Goal: Information Seeking & Learning: Learn about a topic

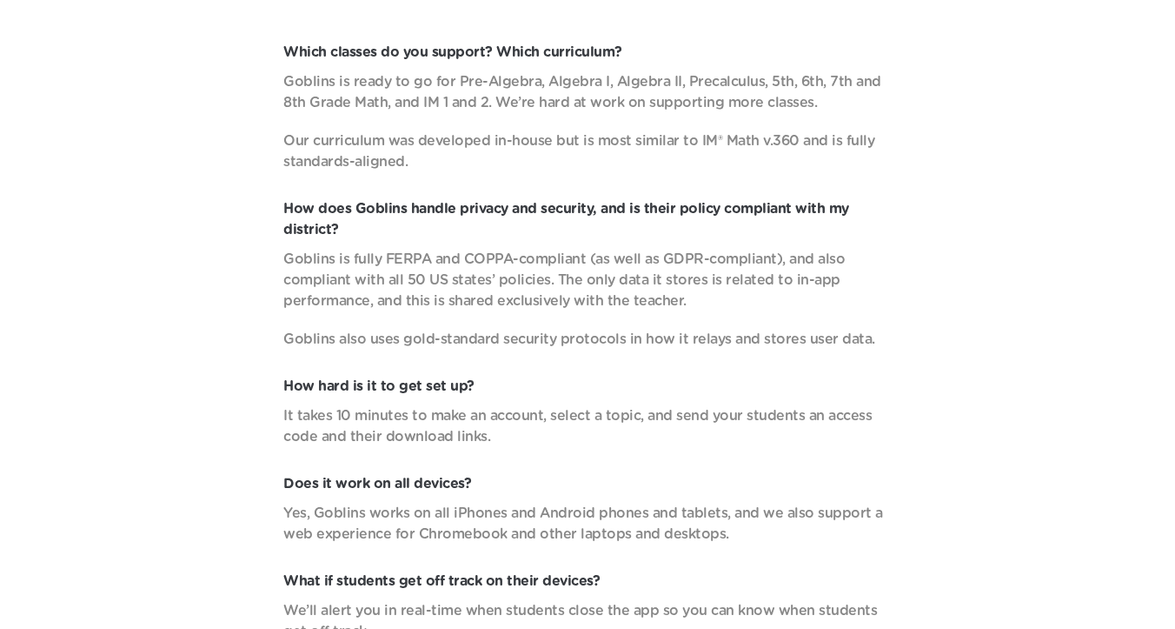
scroll to position [5616, 0]
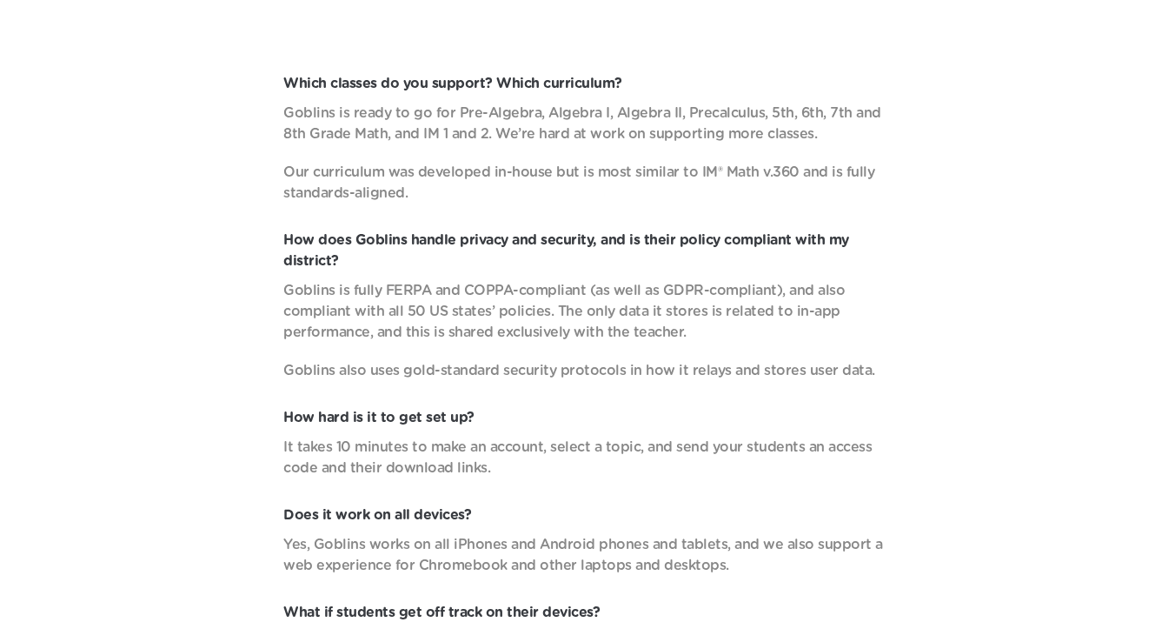
click at [586, 315] on p "Goblins is fully FERPA and COPPA-compliant (as well as GDPR-compliant), and als…" at bounding box center [587, 311] width 609 height 63
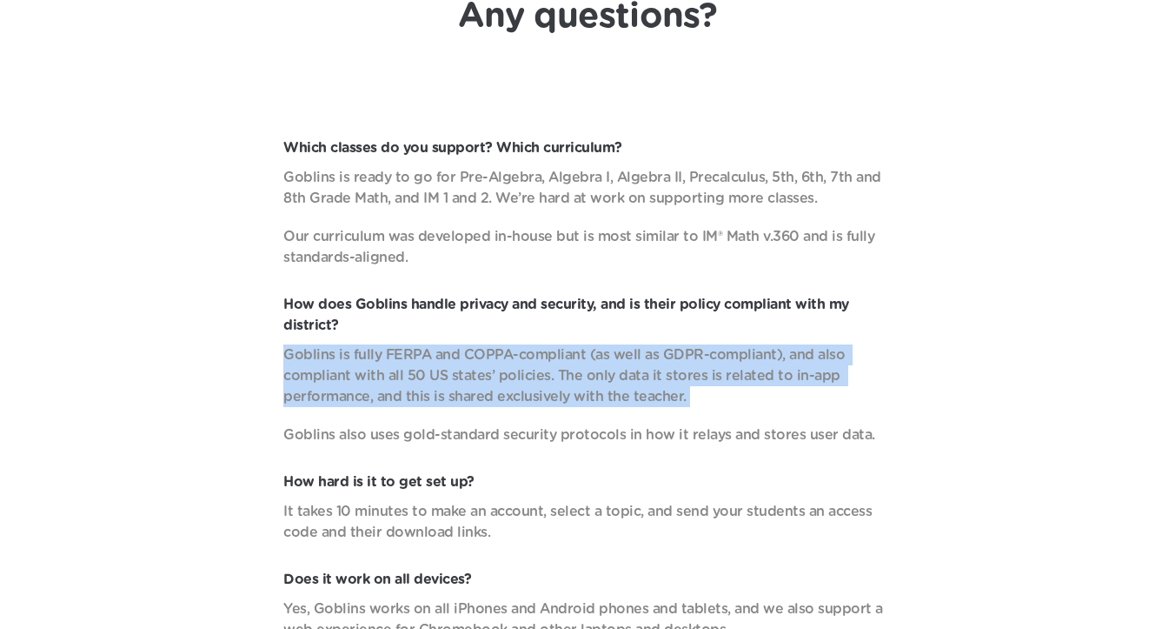
click at [518, 207] on p "Goblins is ready to go for Pre-Algebra, Algebra I, Algebra II, Precalculus, 5th…" at bounding box center [587, 188] width 609 height 42
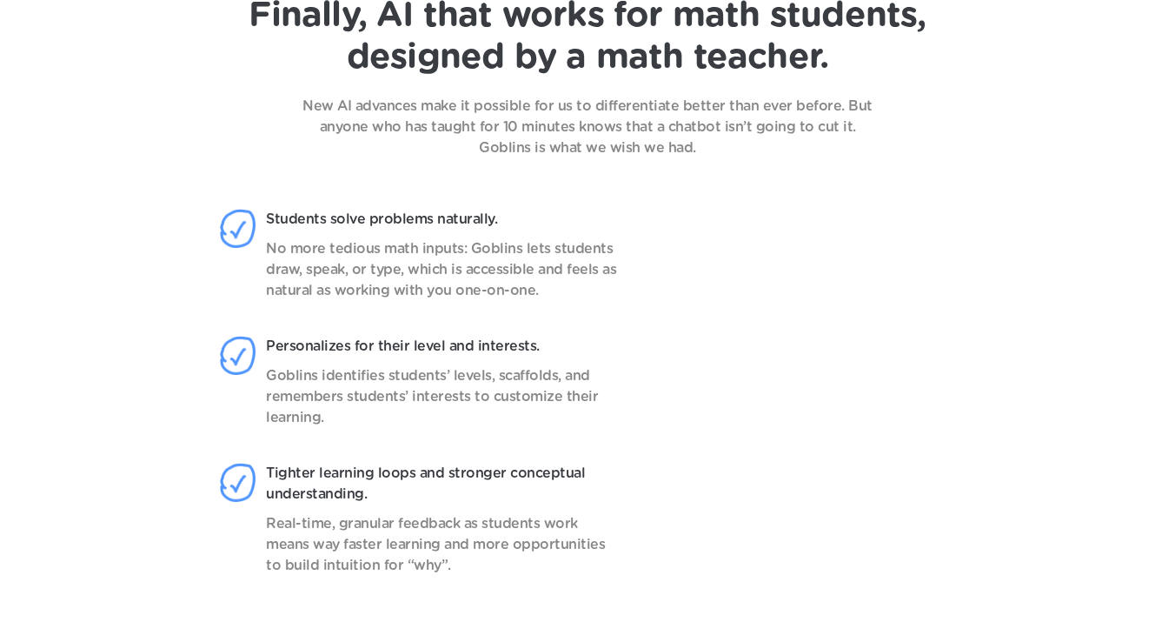
scroll to position [1315, 0]
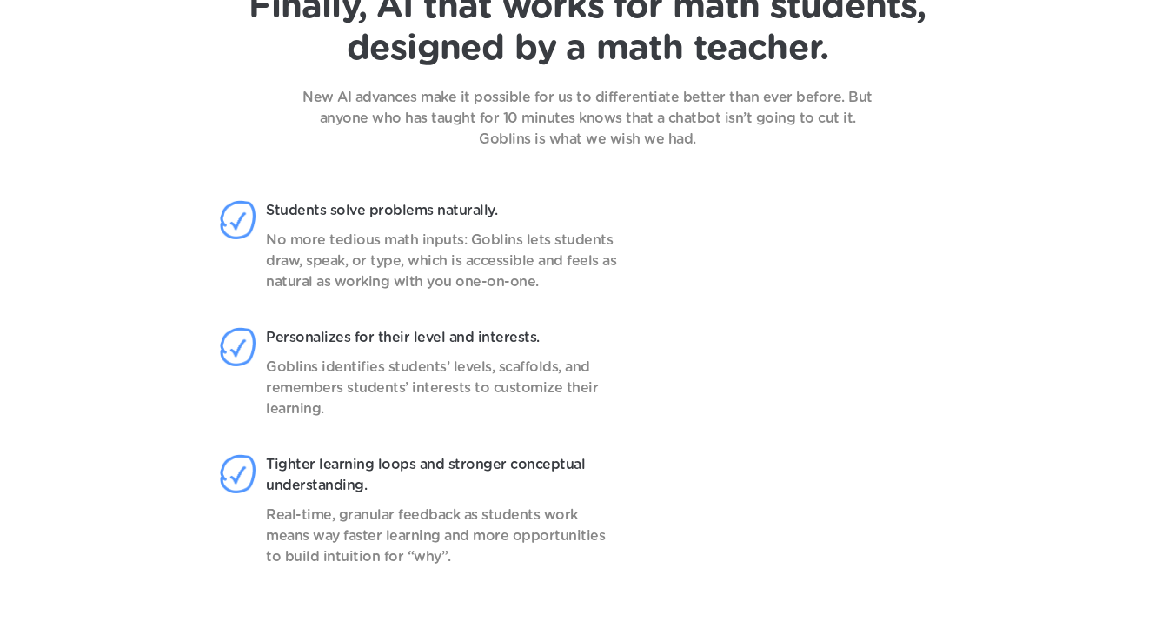
click at [423, 39] on span "designed by a math teacher." at bounding box center [588, 48] width 482 height 35
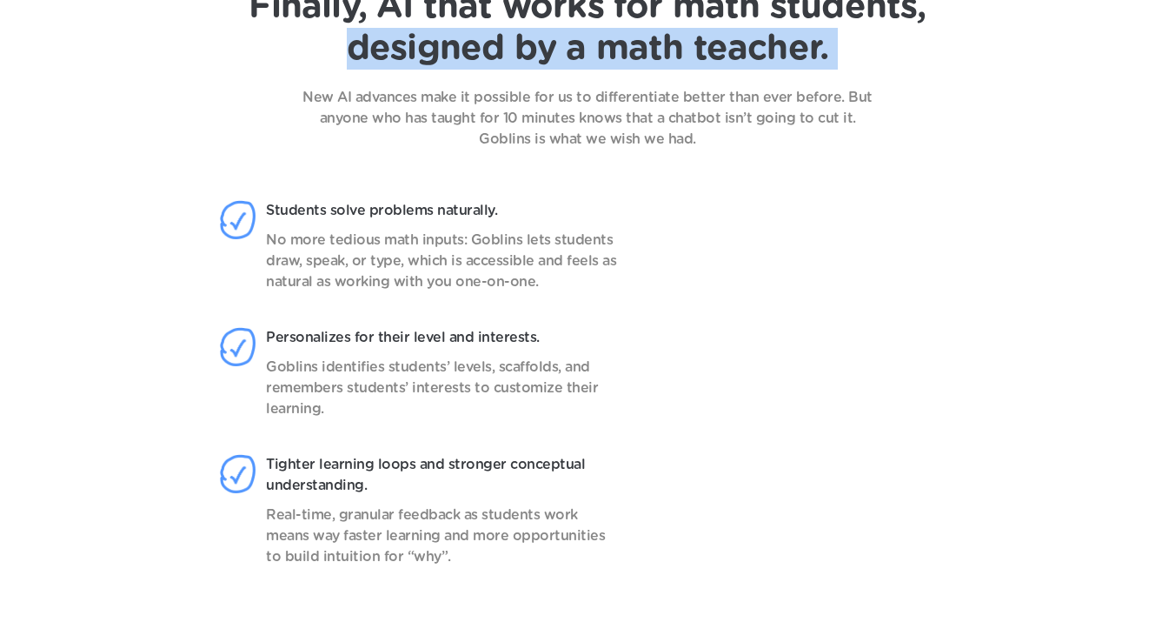
click at [450, 34] on span "designed by a math teacher." at bounding box center [588, 48] width 482 height 35
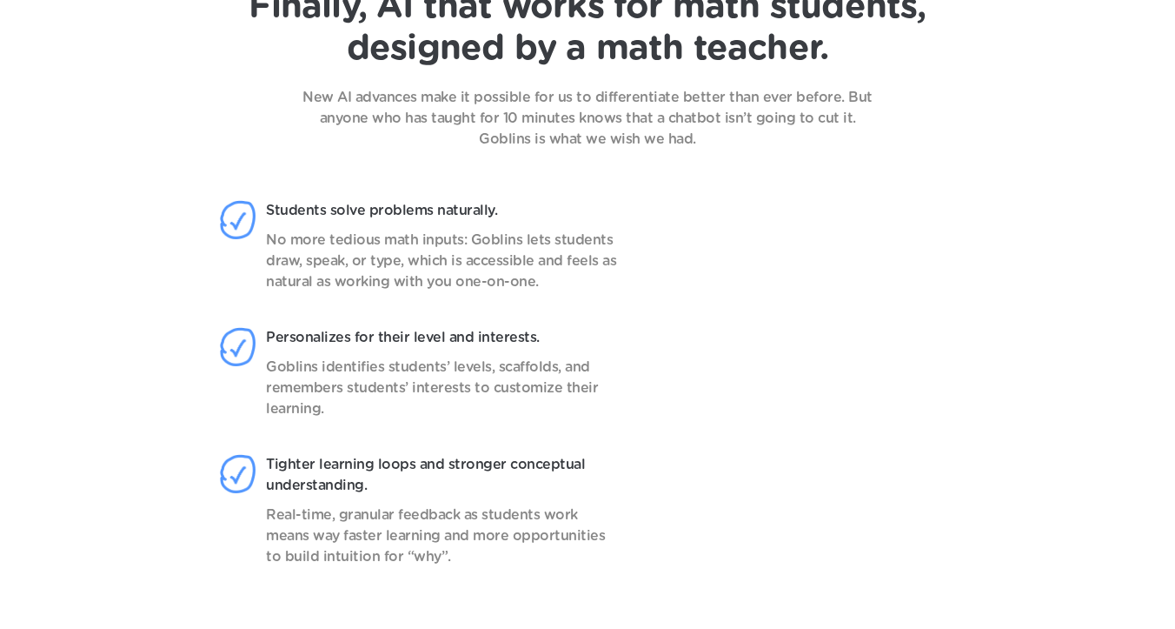
click at [450, 34] on span "designed by a math teacher." at bounding box center [588, 48] width 482 height 35
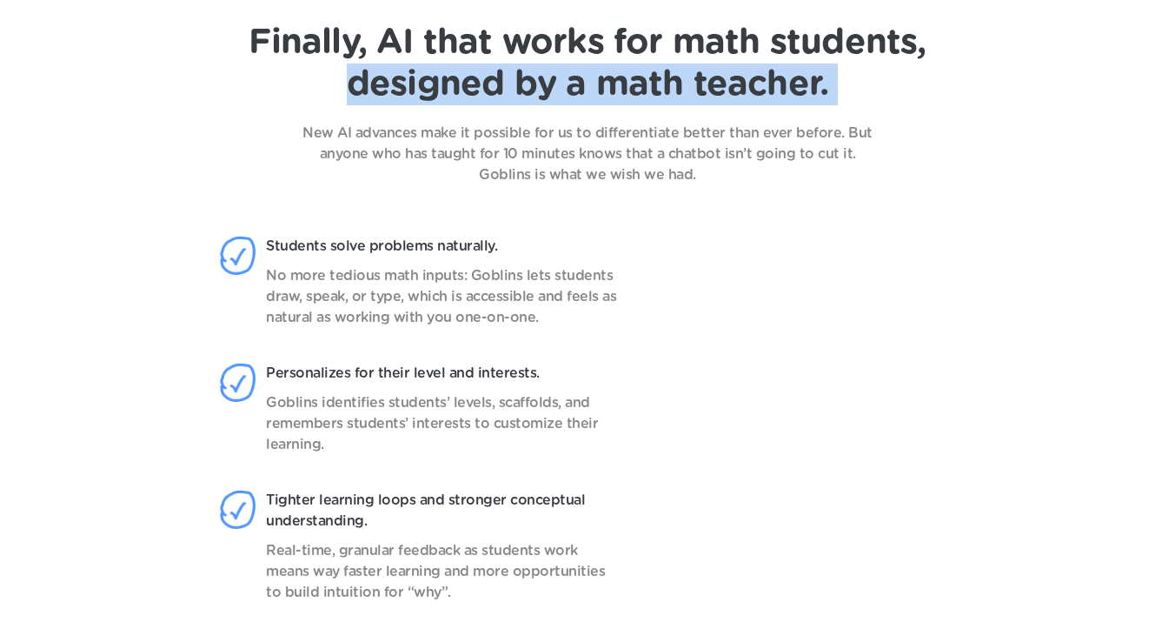
scroll to position [1276, 0]
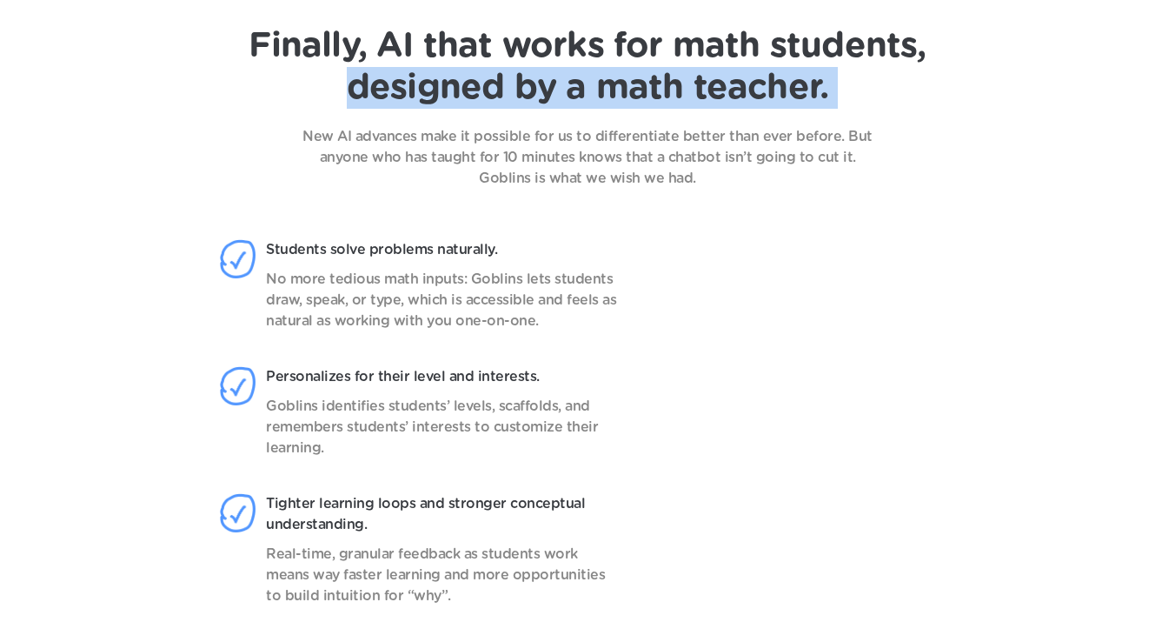
click at [466, 57] on span "Finally, AI that works for math students," at bounding box center [587, 46] width 677 height 35
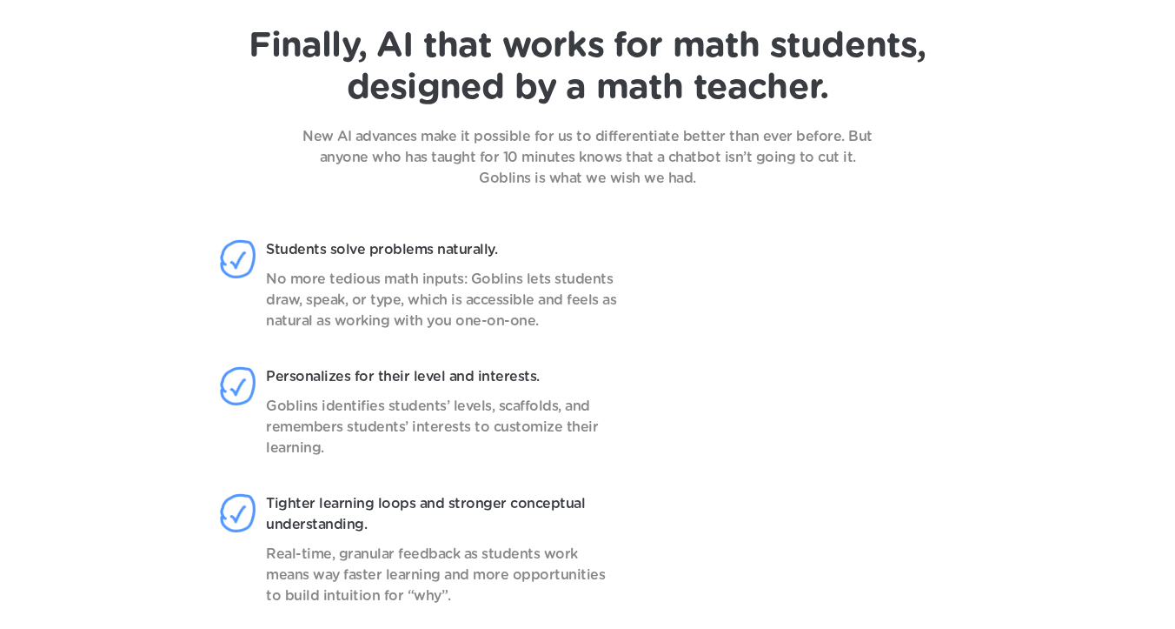
click at [466, 57] on span "Finally, AI that works for math students," at bounding box center [587, 46] width 677 height 35
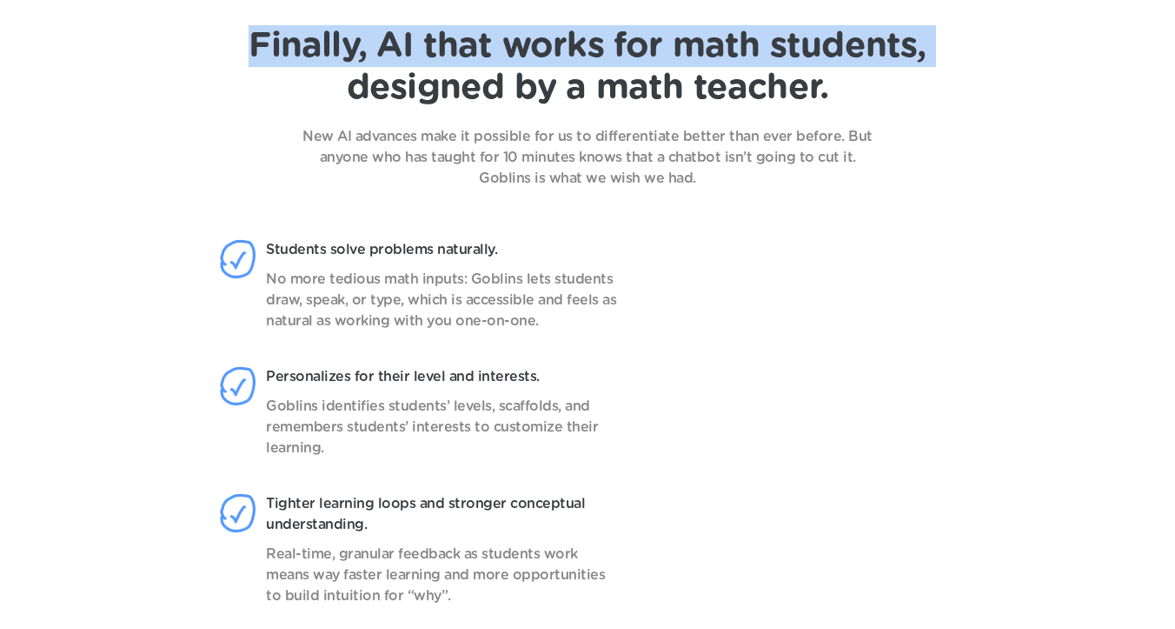
click at [466, 57] on span "Finally, AI that works for math students," at bounding box center [587, 46] width 677 height 35
click at [498, 69] on h1 "Finally, AI that works for math students, designed by a math teacher." at bounding box center [587, 66] width 677 height 83
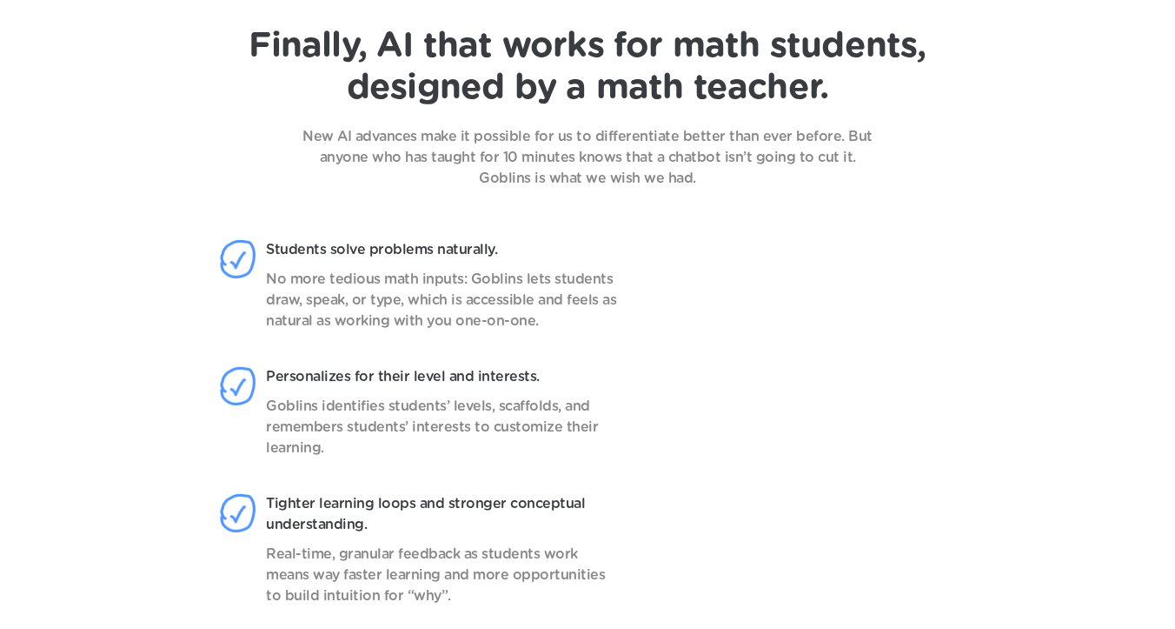
click at [498, 69] on h1 "Finally, AI that works for math students, designed by a math teacher." at bounding box center [587, 66] width 677 height 83
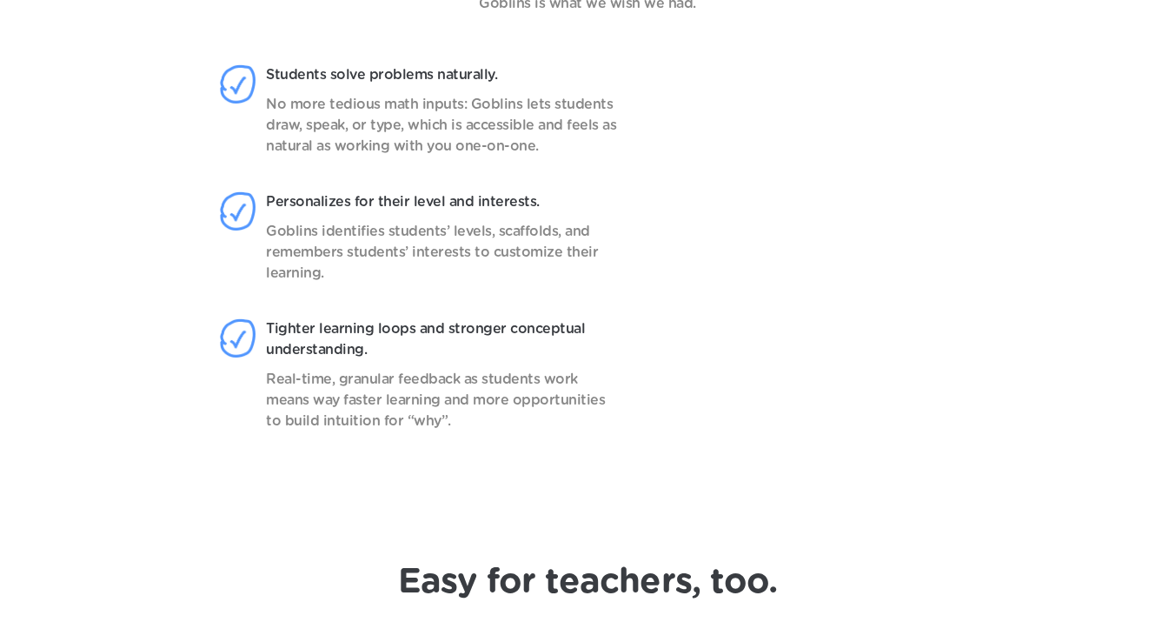
scroll to position [1492, 0]
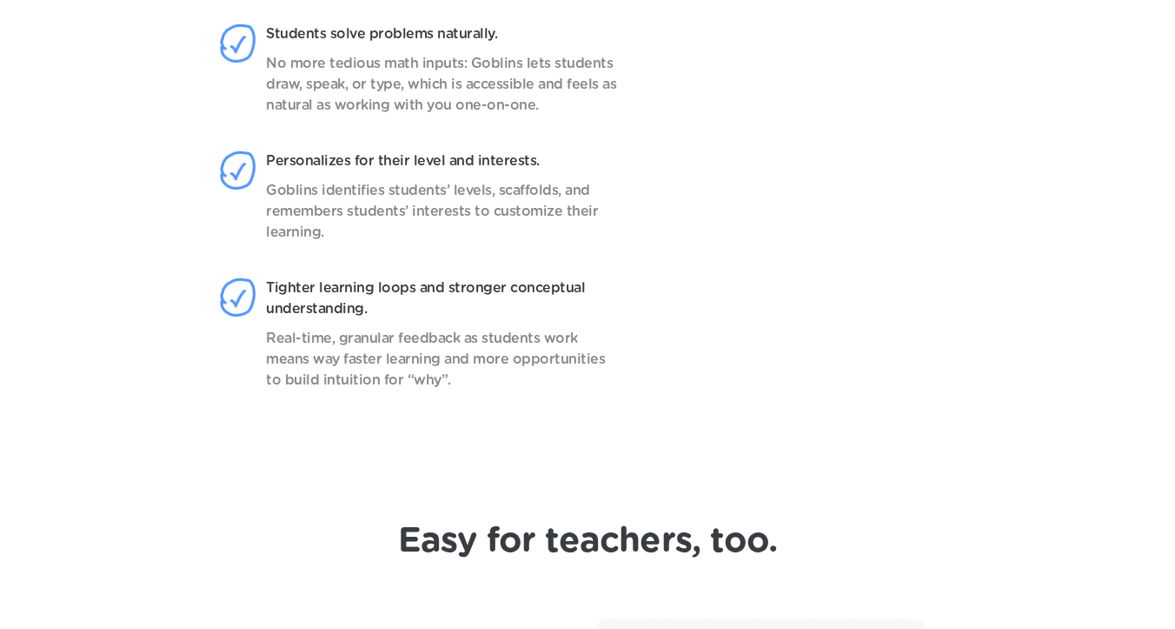
click at [414, 37] on p "Students solve problems naturally." at bounding box center [443, 33] width 354 height 21
click at [443, 41] on p "Students solve problems naturally." at bounding box center [443, 33] width 354 height 21
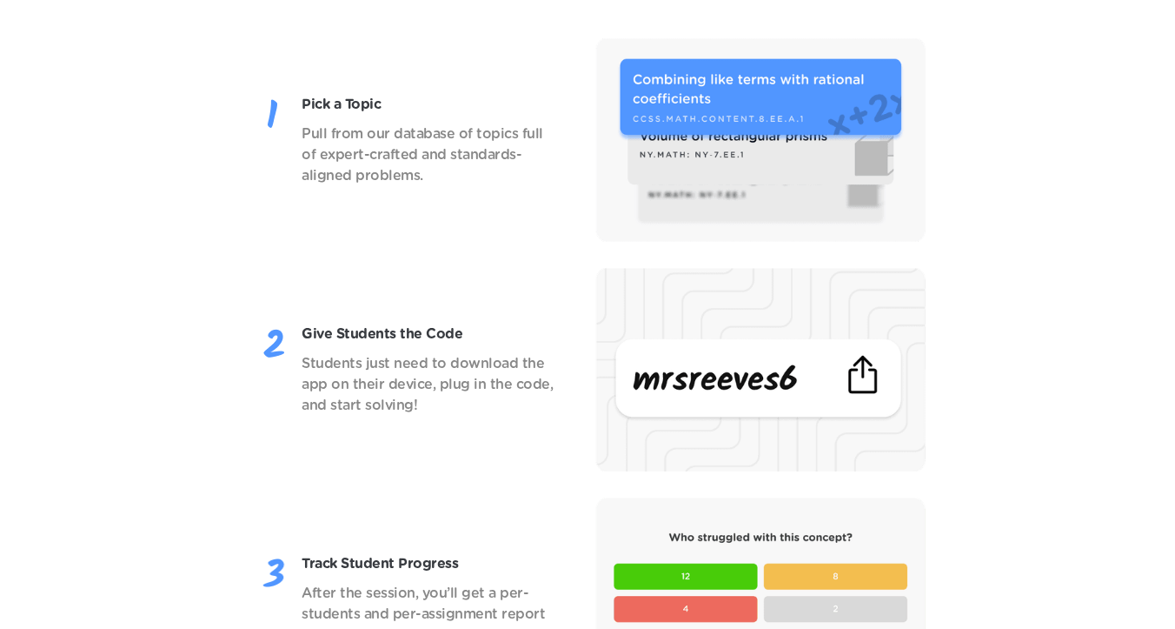
scroll to position [2088, 0]
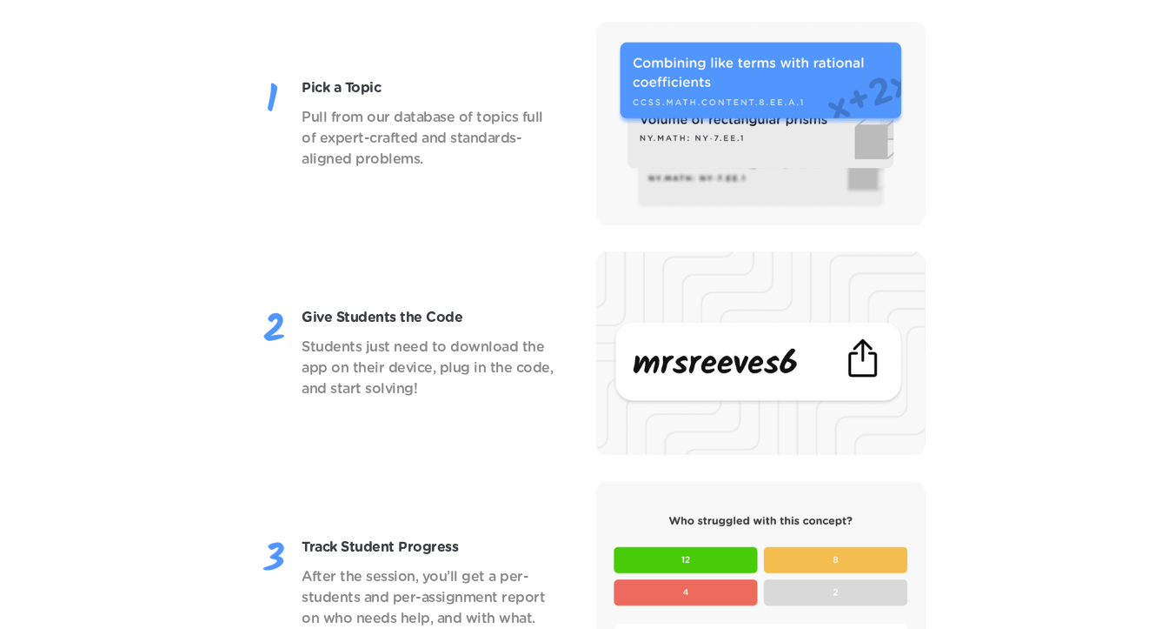
click at [357, 310] on p "Give Students the Code" at bounding box center [429, 317] width 255 height 21
click at [386, 316] on p "Give Students the Code" at bounding box center [429, 317] width 255 height 21
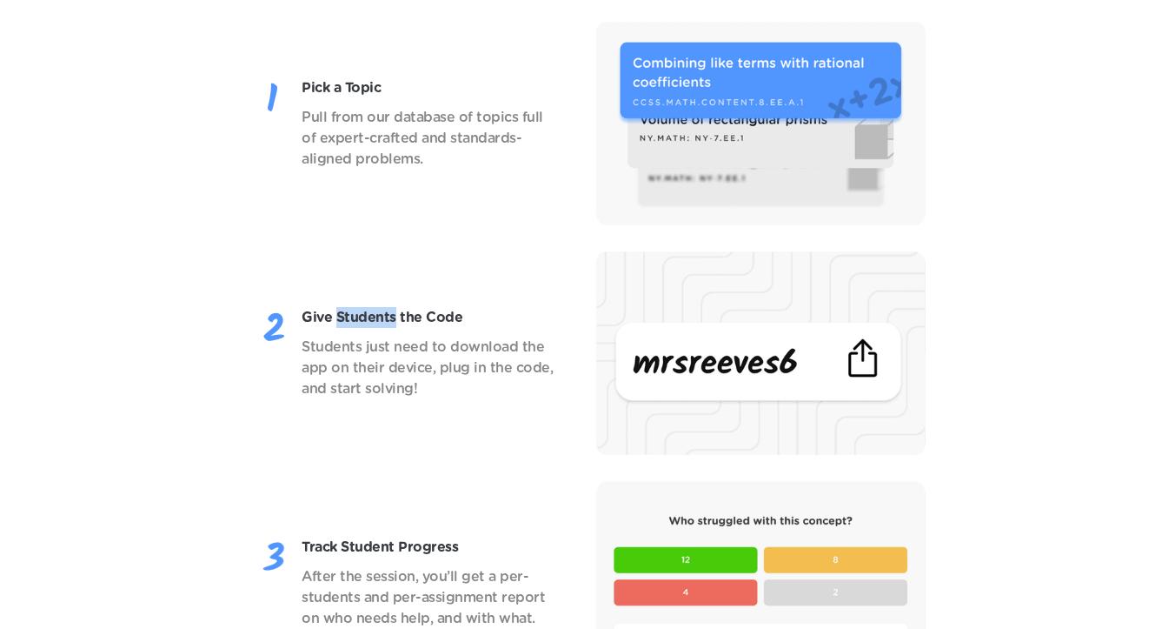
click at [386, 316] on p "Give Students the Code" at bounding box center [429, 317] width 255 height 21
click at [408, 314] on p "Give Students the Code" at bounding box center [429, 317] width 255 height 21
click at [403, 359] on p "Students just need to download the app on their device, plug in the code, and s…" at bounding box center [429, 367] width 255 height 63
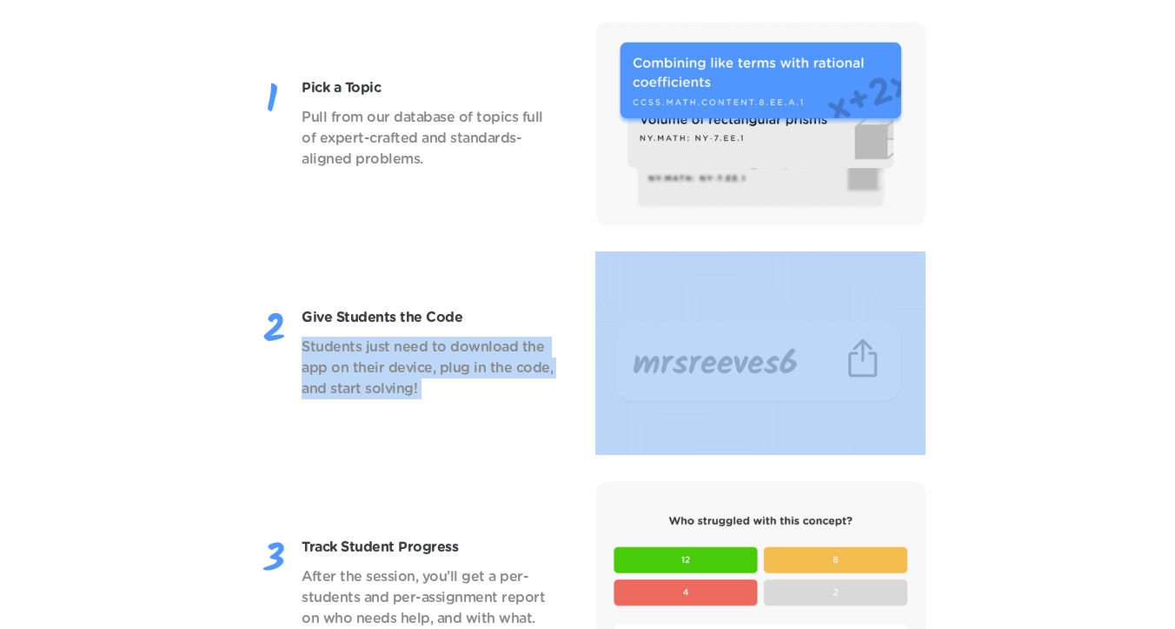
click at [426, 359] on p "Students just need to download the app on their device, plug in the code, and s…" at bounding box center [429, 367] width 255 height 63
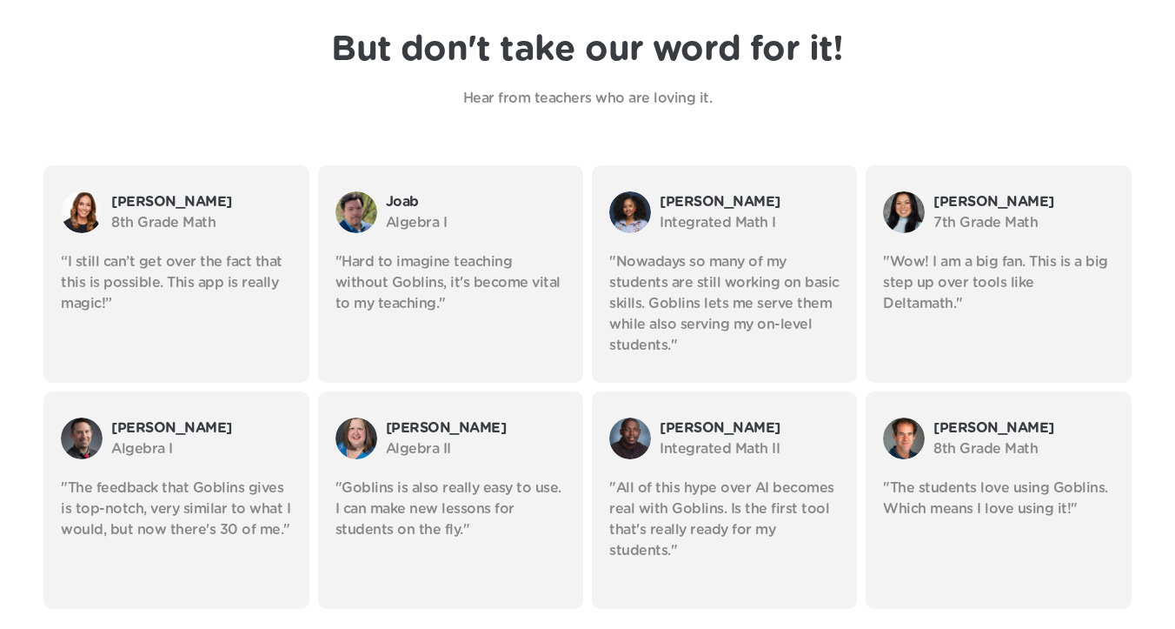
scroll to position [3000, 0]
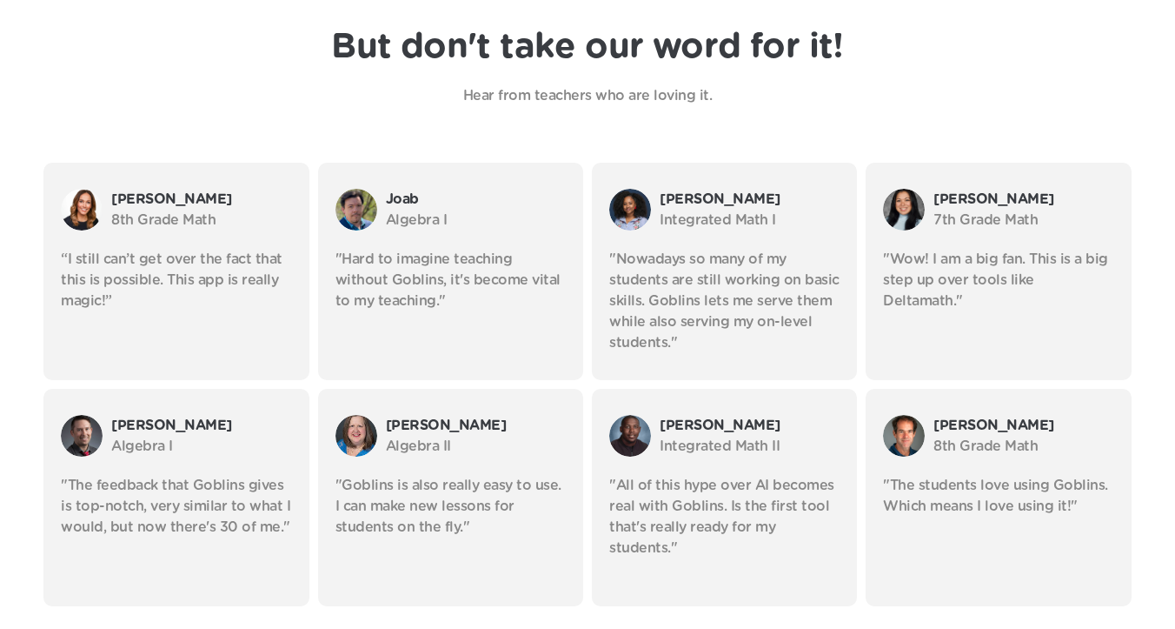
click at [416, 37] on h1 "But don't take our word for it!" at bounding box center [587, 47] width 512 height 42
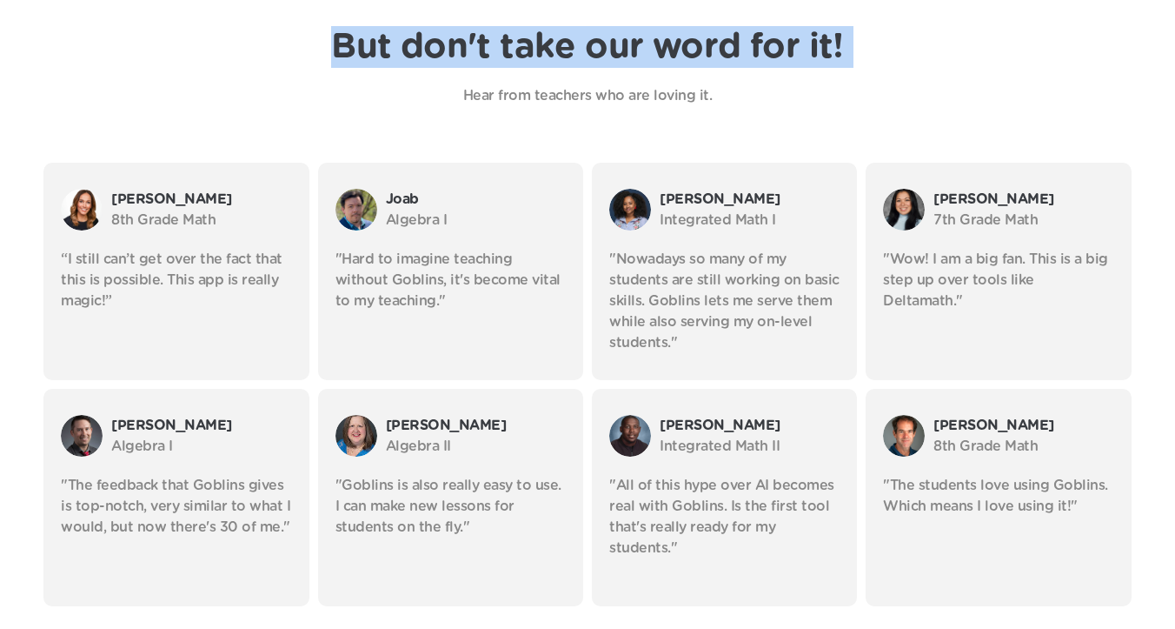
click at [444, 42] on h1 "But don't take our word for it!" at bounding box center [587, 47] width 512 height 42
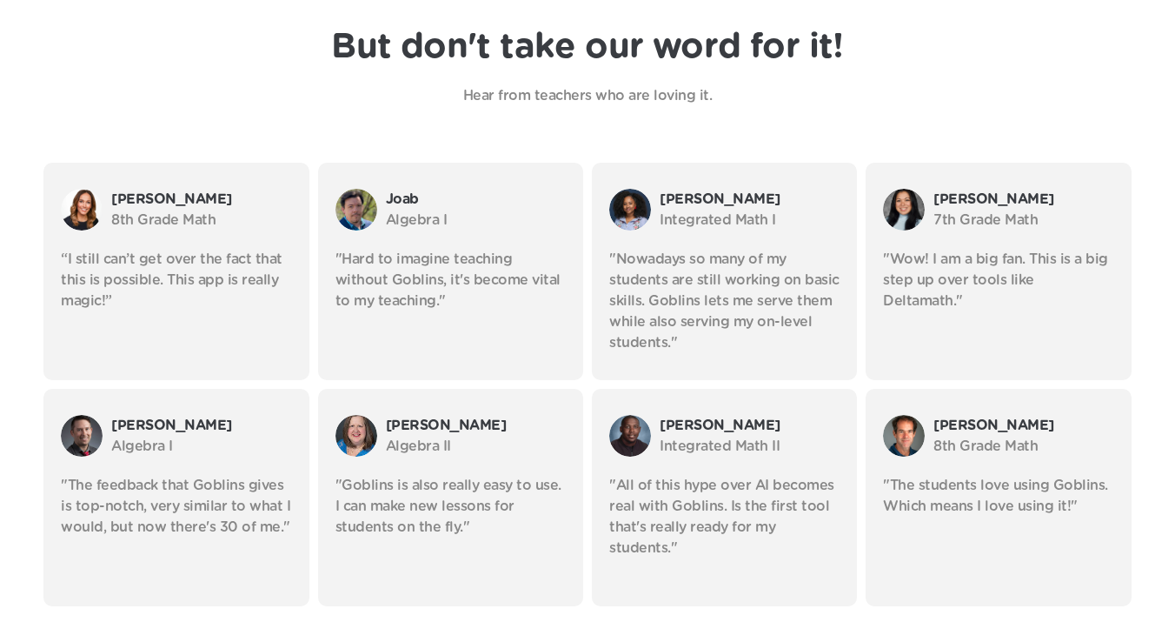
click at [444, 42] on h1 "But don't take our word for it!" at bounding box center [587, 47] width 512 height 42
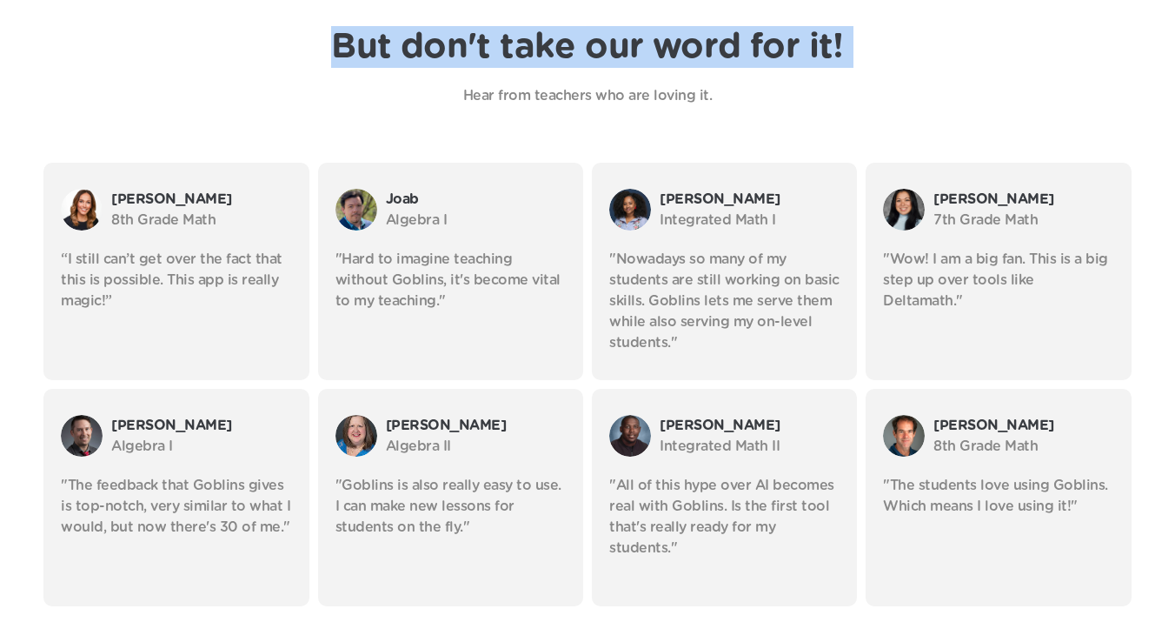
click at [458, 43] on h1 "But don't take our word for it!" at bounding box center [587, 47] width 512 height 42
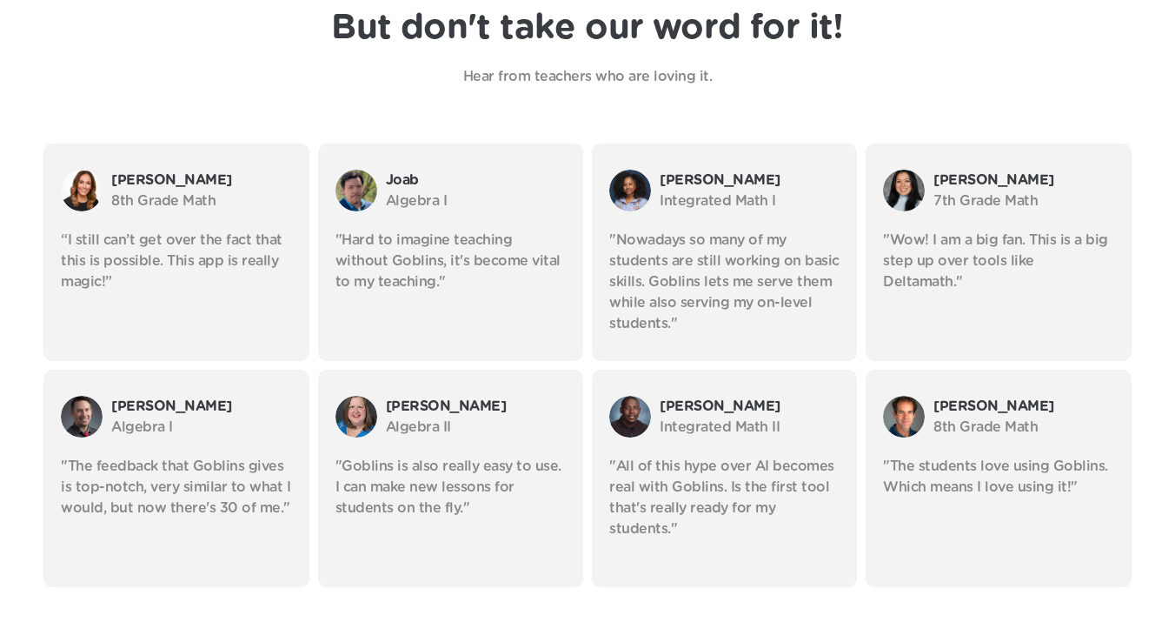
scroll to position [3027, 0]
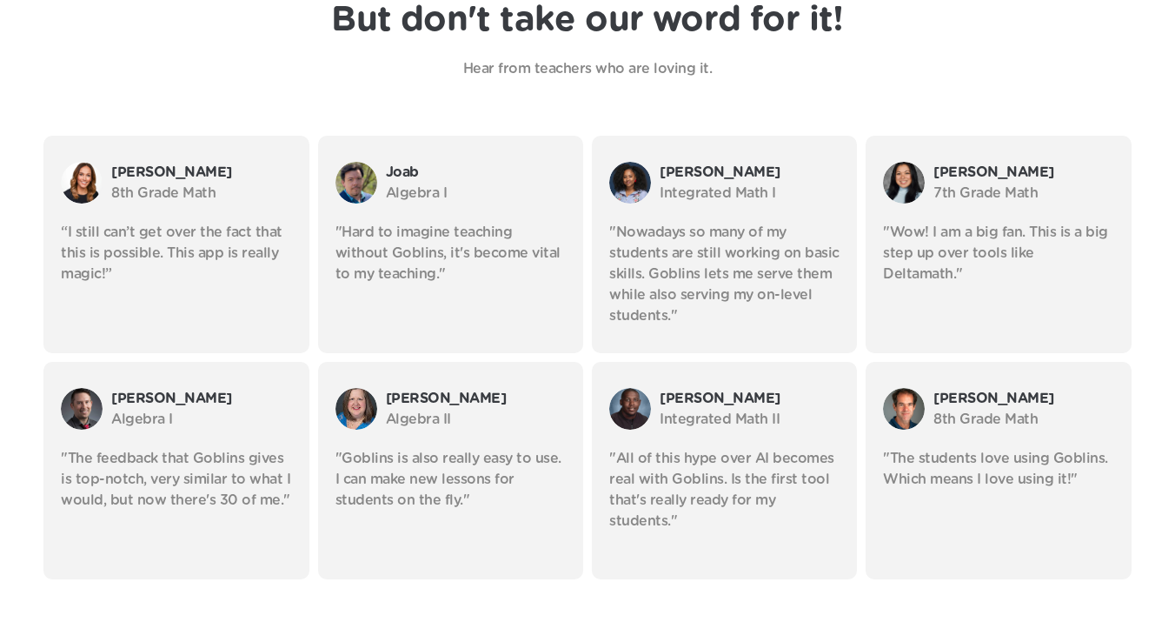
click at [725, 263] on p ""Nowadays so many of my students are still working on basic skills. Goblins let…" at bounding box center [724, 274] width 230 height 104
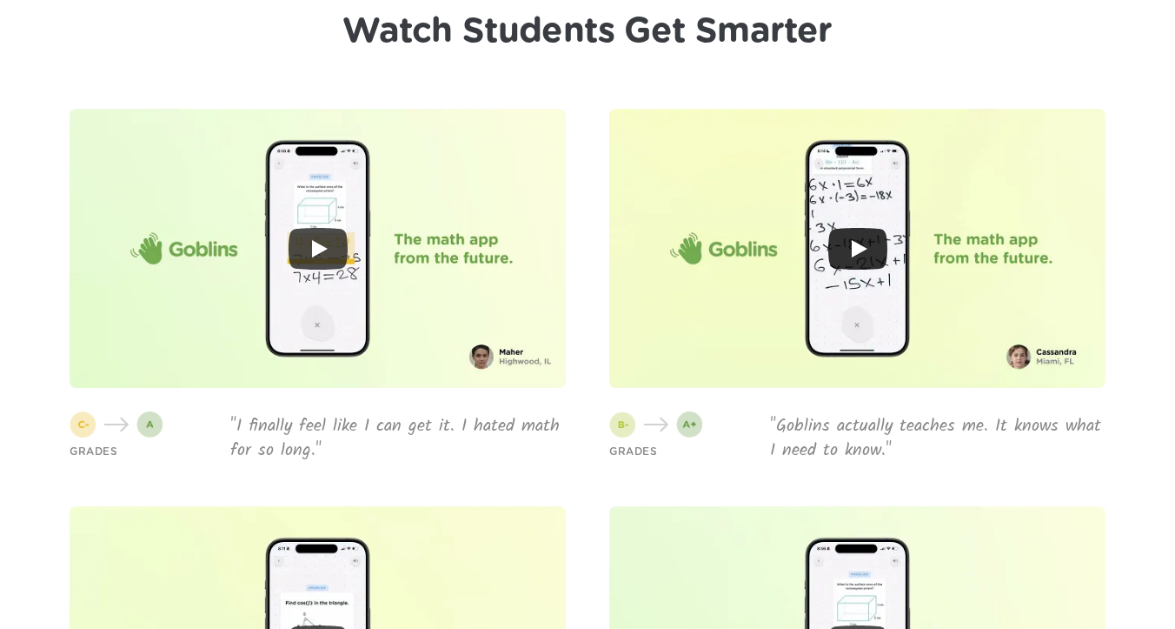
scroll to position [4073, 0]
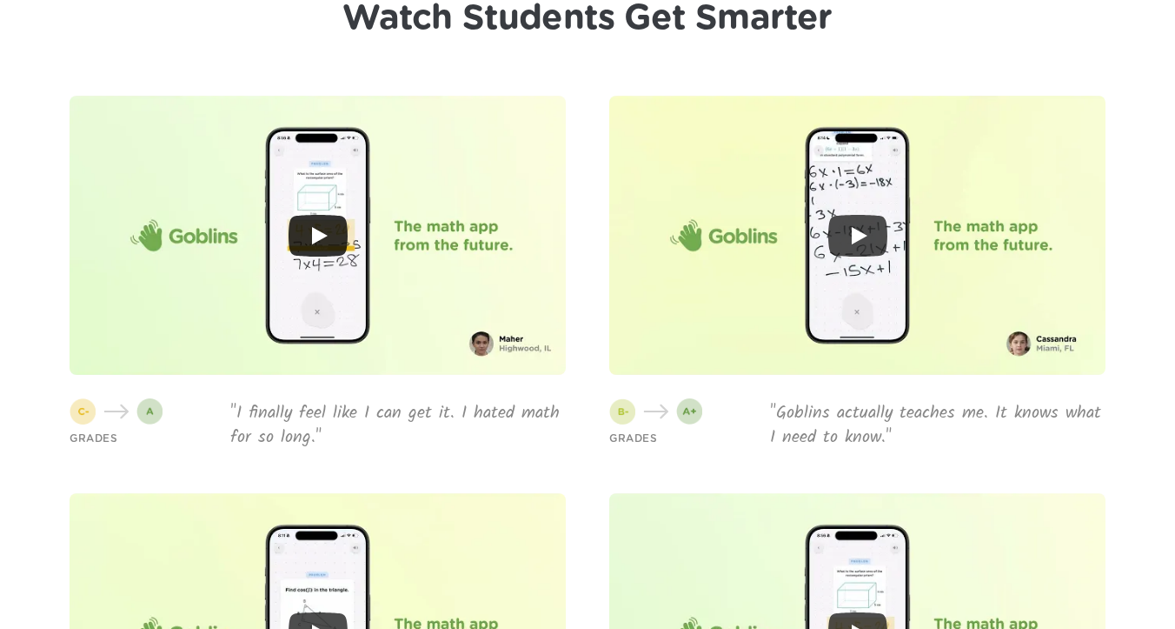
click at [312, 232] on icon "Play" at bounding box center [320, 235] width 16 height 17
click at [868, 229] on icon "Play" at bounding box center [858, 236] width 59 height 42
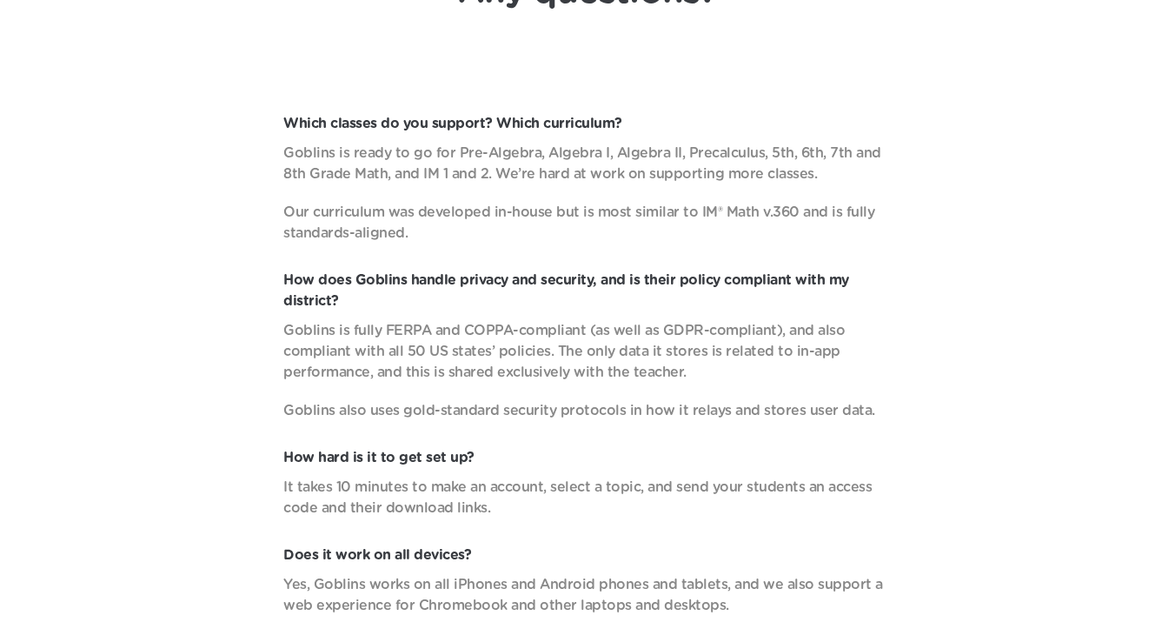
scroll to position [5582, 0]
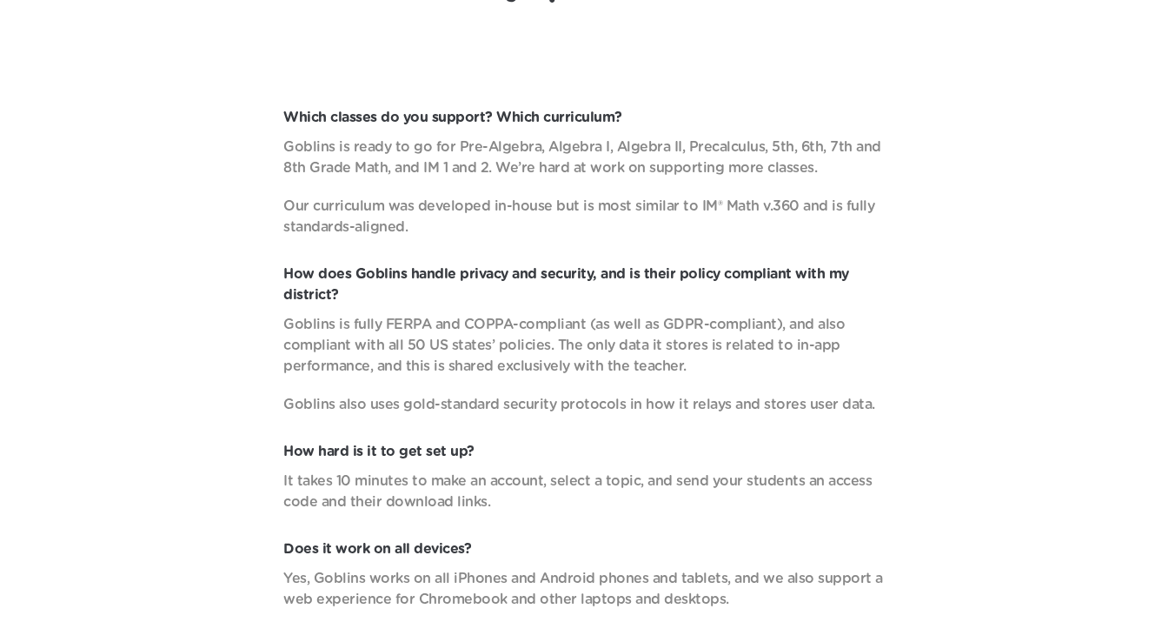
click at [554, 334] on p "Goblins is fully FERPA and COPPA-compliant (as well as GDPR-compliant), and als…" at bounding box center [587, 345] width 609 height 63
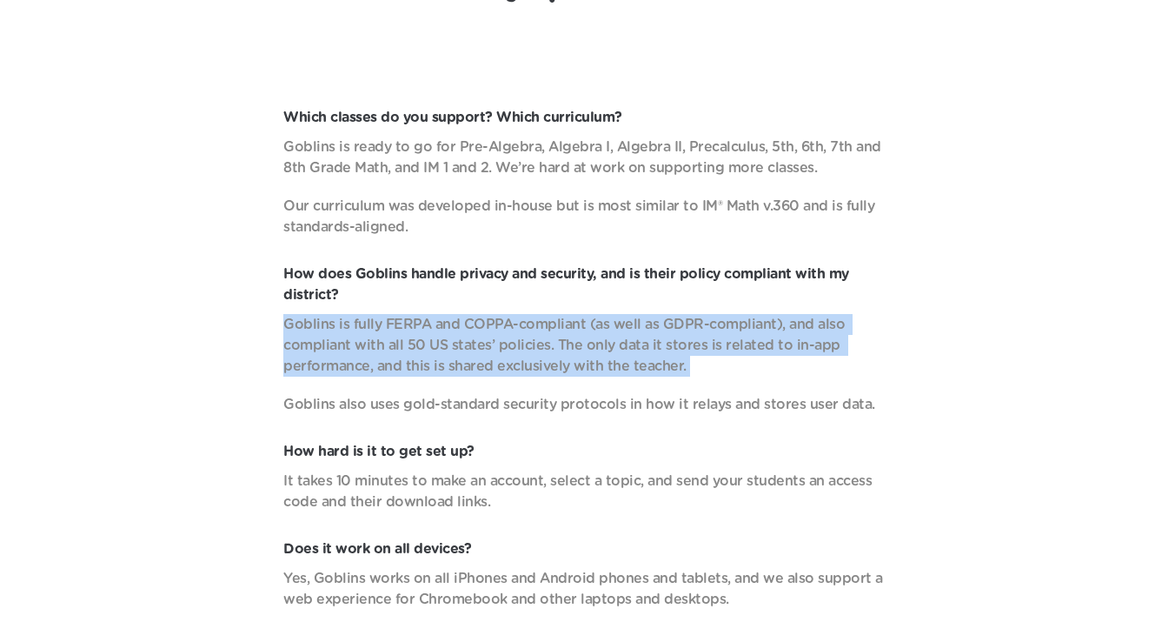
click at [570, 344] on p "Goblins is fully FERPA and COPPA-compliant (as well as GDPR-compliant), and als…" at bounding box center [587, 345] width 609 height 63
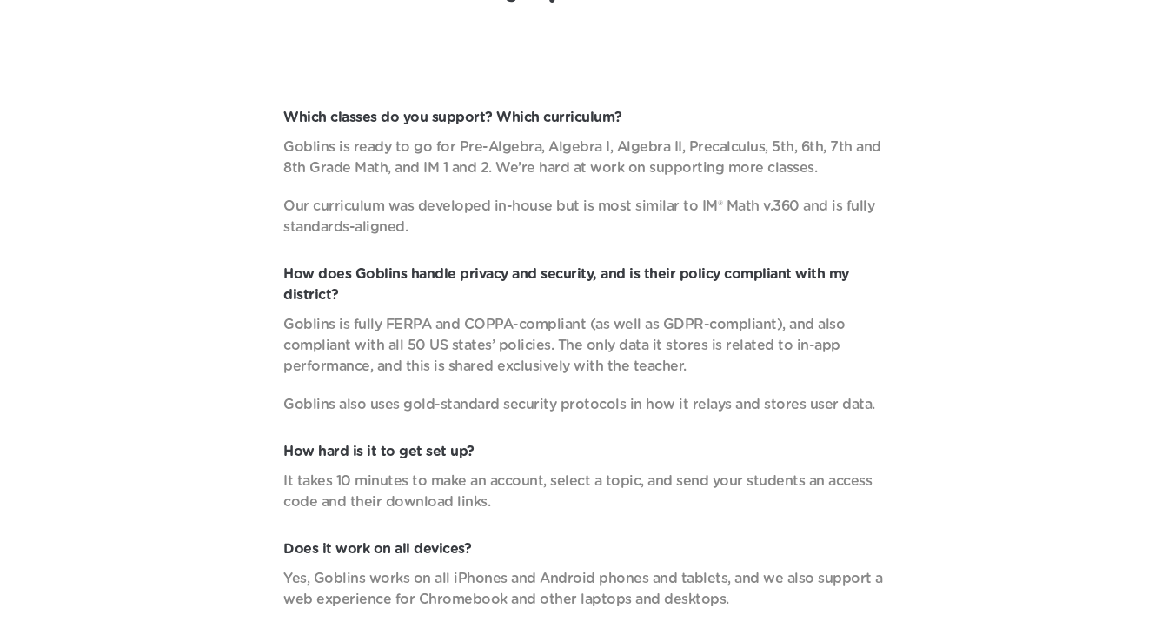
click at [570, 344] on p "Goblins is fully FERPA and COPPA-compliant (as well as GDPR-compliant), and als…" at bounding box center [587, 345] width 609 height 63
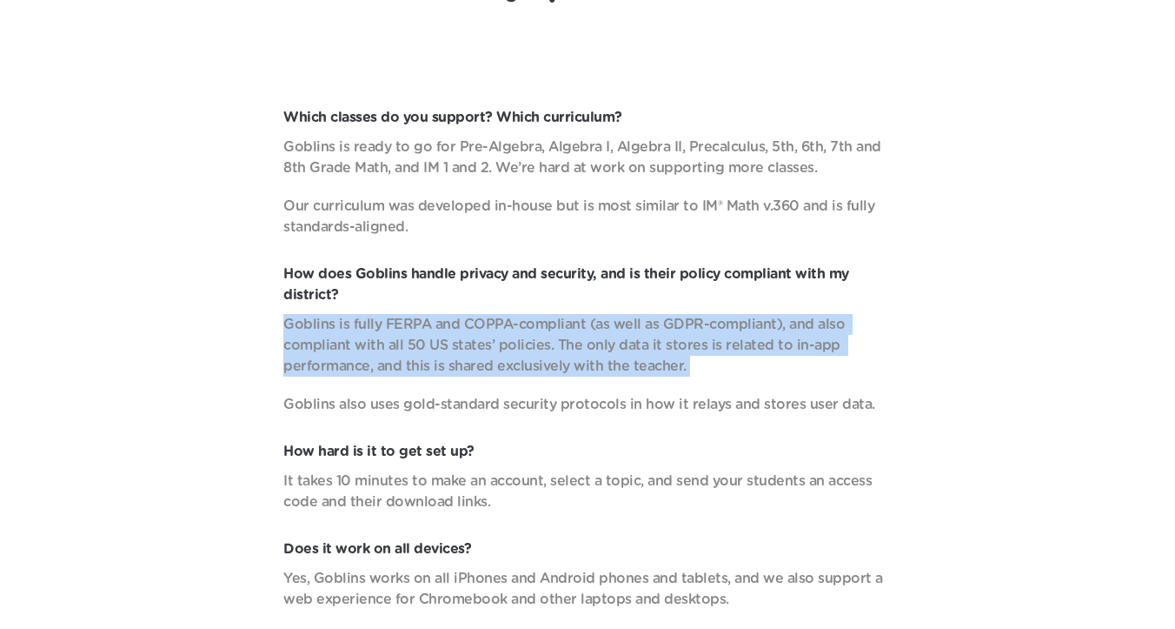
click at [597, 347] on p "Goblins is fully FERPA and COPPA-compliant (as well as GDPR-compliant), and als…" at bounding box center [587, 345] width 609 height 63
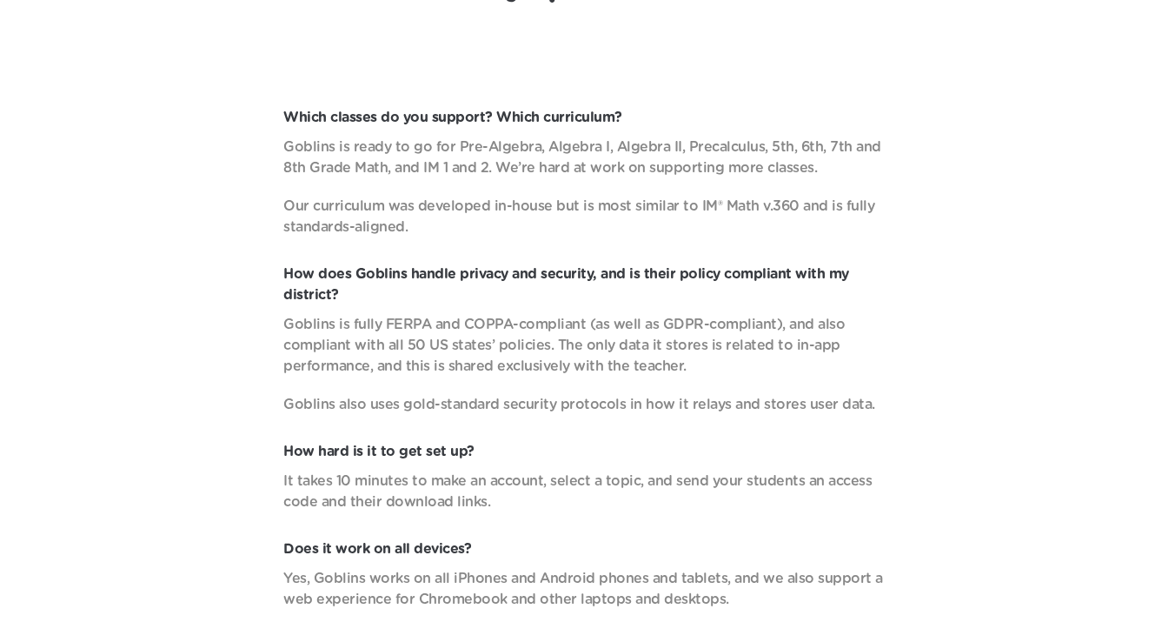
click at [597, 347] on p "Goblins is fully FERPA and COPPA-compliant (as well as GDPR-compliant), and als…" at bounding box center [587, 345] width 609 height 63
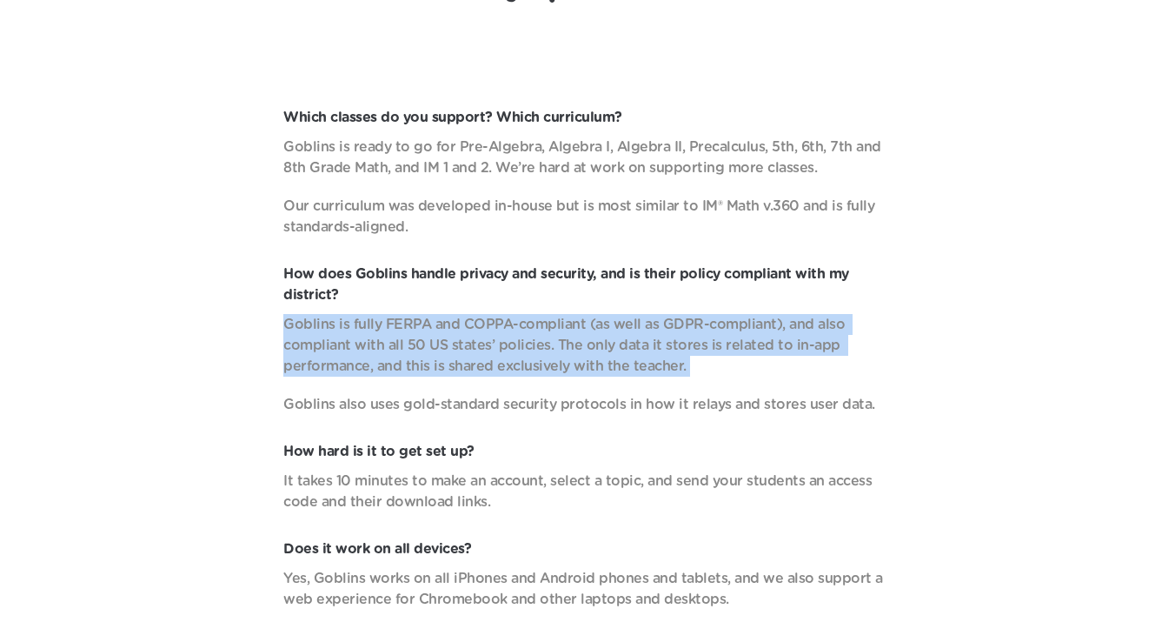
click at [615, 351] on p "Goblins is fully FERPA and COPPA-compliant (as well as GDPR-compliant), and als…" at bounding box center [587, 345] width 609 height 63
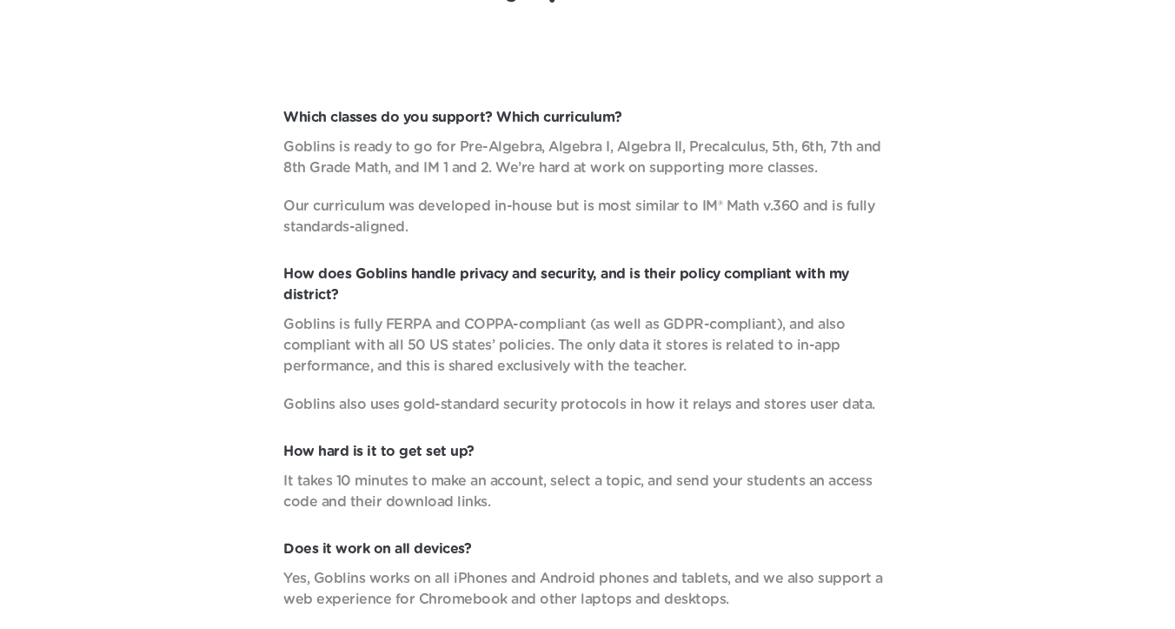
click at [615, 351] on p "Goblins is fully FERPA and COPPA-compliant (as well as GDPR-compliant), and als…" at bounding box center [587, 345] width 609 height 63
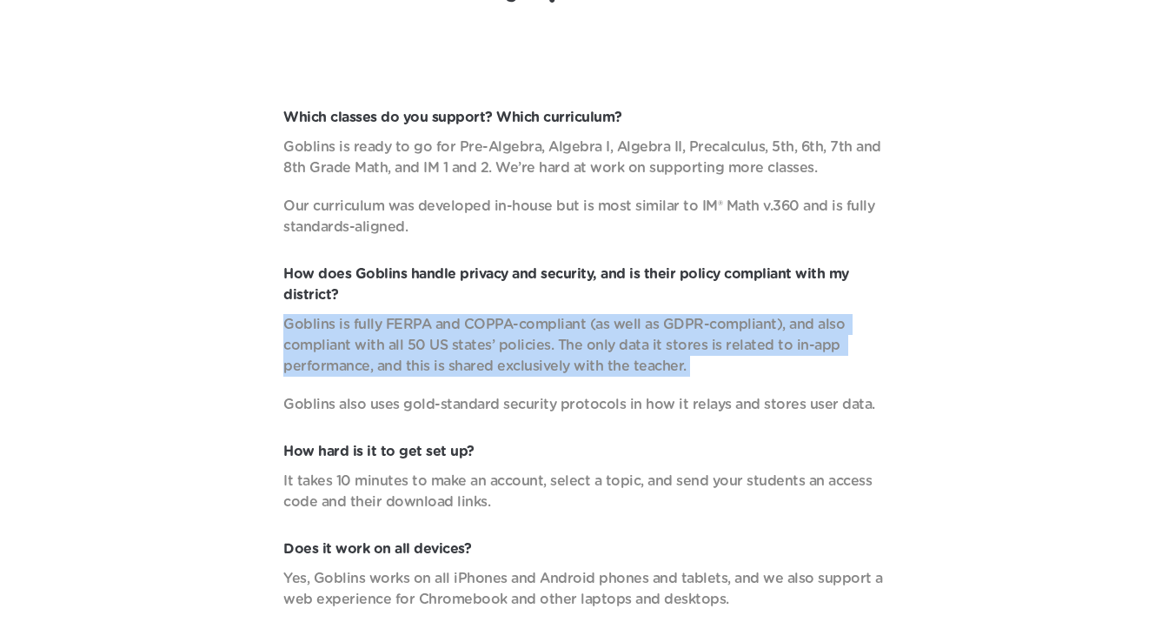
click at [551, 344] on p "Goblins is fully FERPA and COPPA-compliant (as well as GDPR-compliant), and als…" at bounding box center [587, 345] width 609 height 63
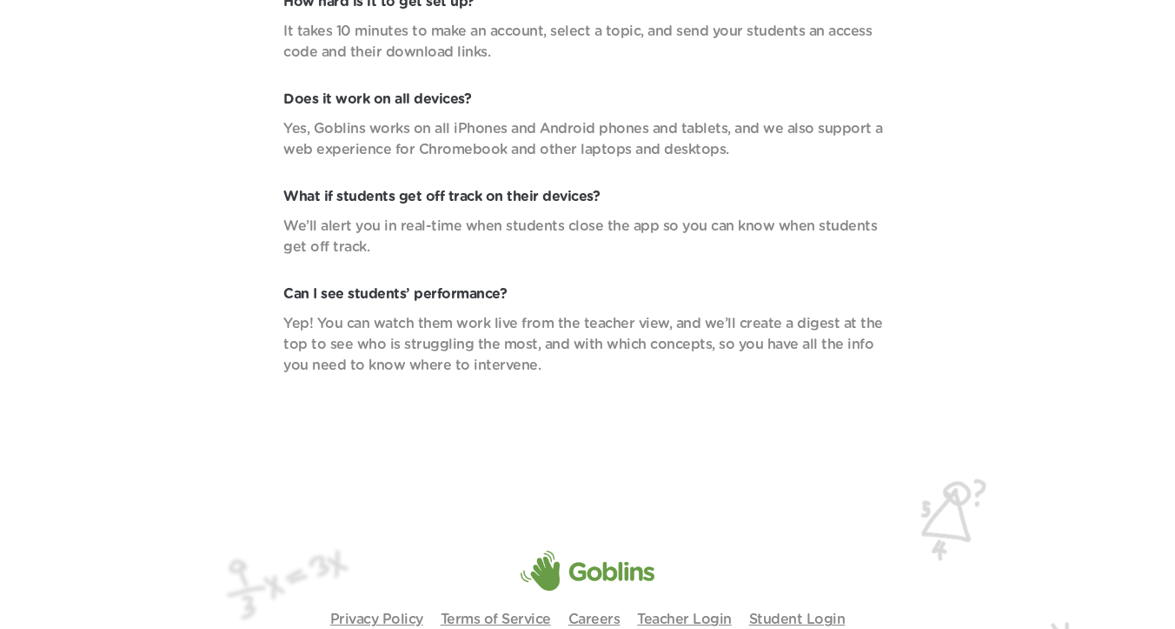
scroll to position [6044, 0]
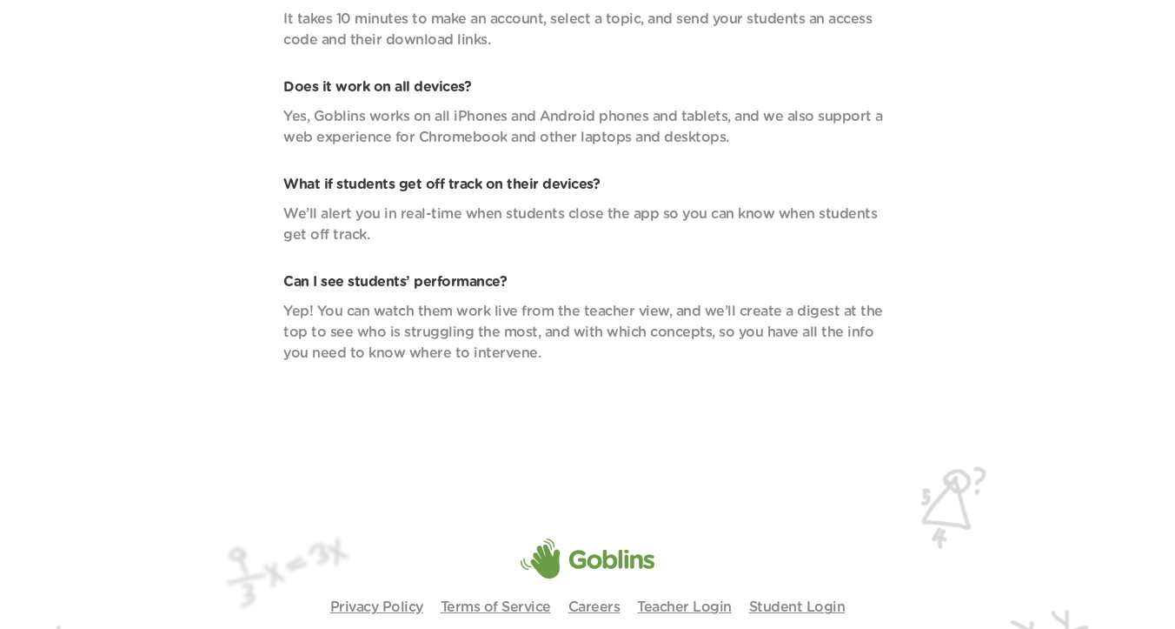
click at [389, 110] on p "Yes, Goblins works on all iPhones and Android phones and tablets, and we also s…" at bounding box center [587, 127] width 609 height 42
click at [401, 117] on p "Yes, Goblins works on all iPhones and Android phones and tablets, and we also s…" at bounding box center [587, 127] width 609 height 42
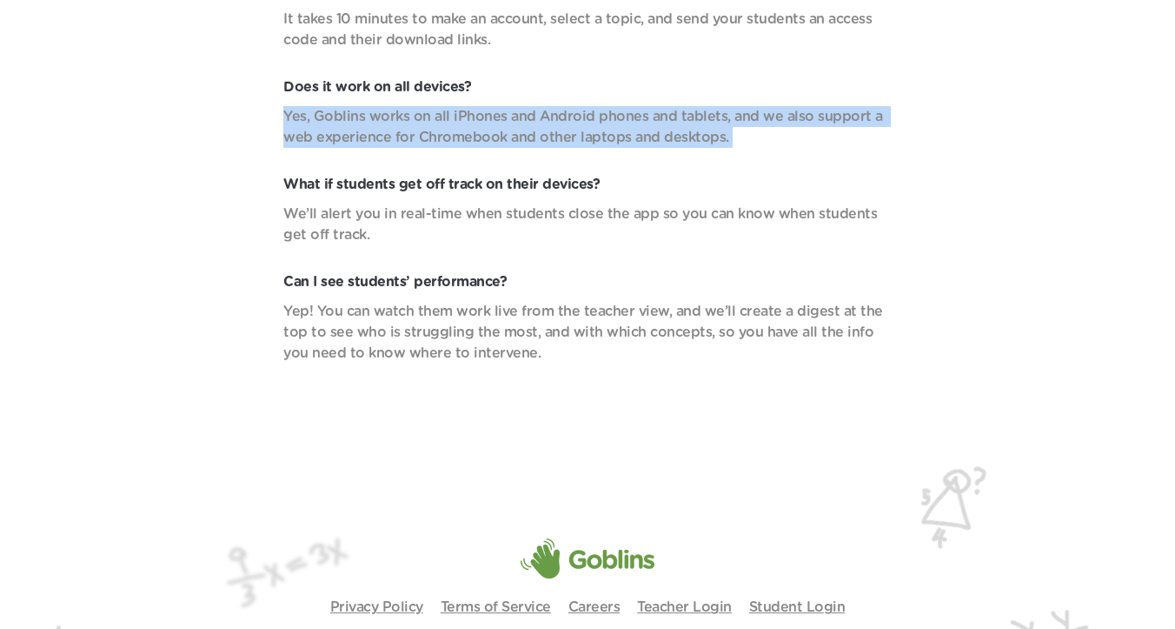
click at [424, 117] on p "Yes, Goblins works on all iPhones and Android phones and tablets, and we also s…" at bounding box center [587, 127] width 609 height 42
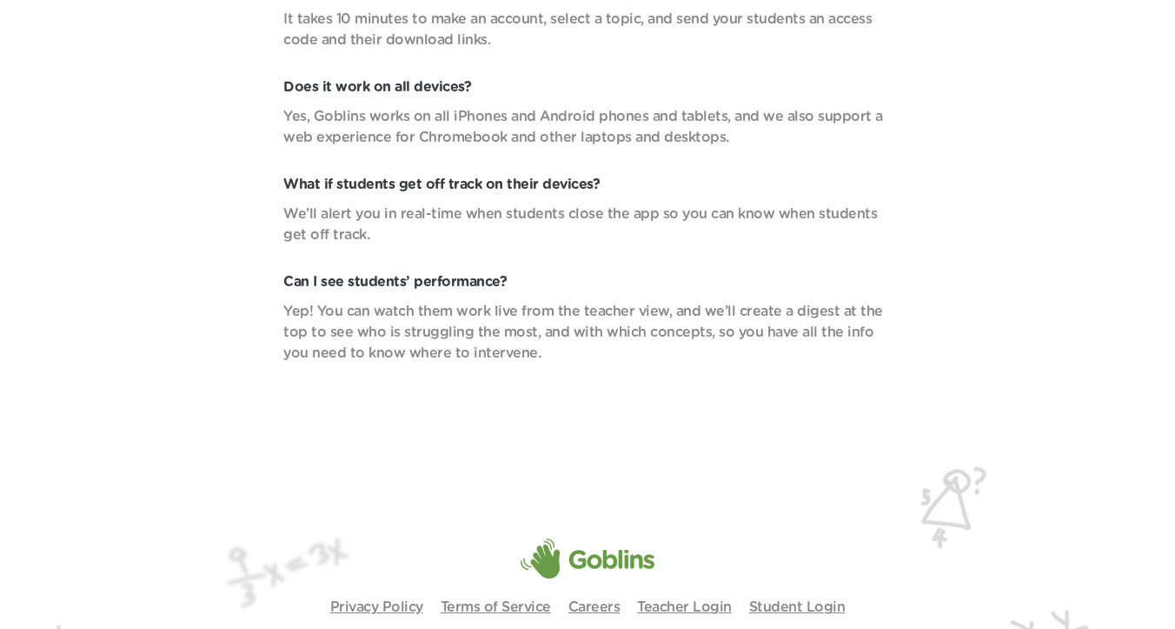
click at [424, 117] on p "Yes, Goblins works on all iPhones and Android phones and tablets, and we also s…" at bounding box center [587, 127] width 609 height 42
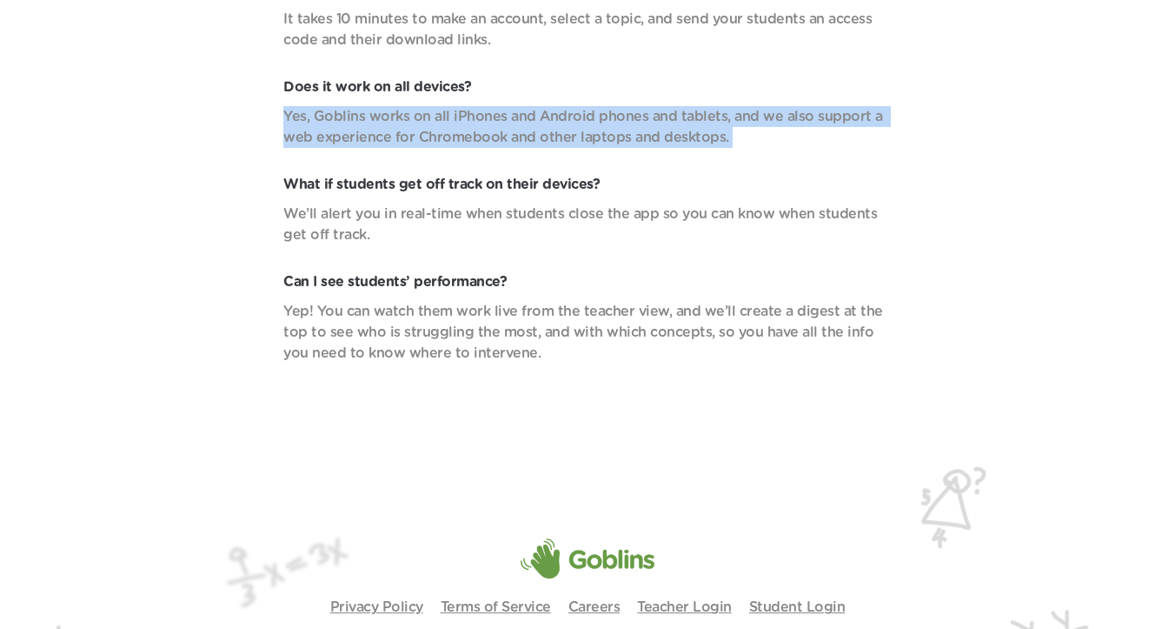
click at [443, 122] on p "Yes, Goblins works on all iPhones and Android phones and tablets, and we also s…" at bounding box center [587, 127] width 609 height 42
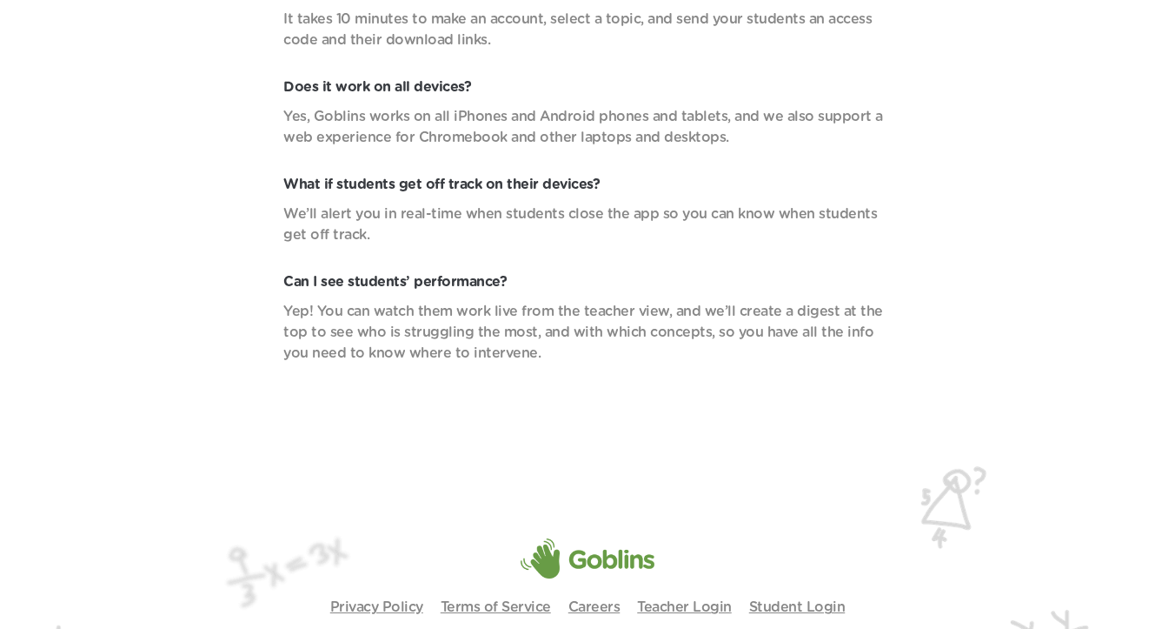
click at [443, 122] on p "Yes, Goblins works on all iPhones and Android phones and tablets, and we also s…" at bounding box center [587, 127] width 609 height 42
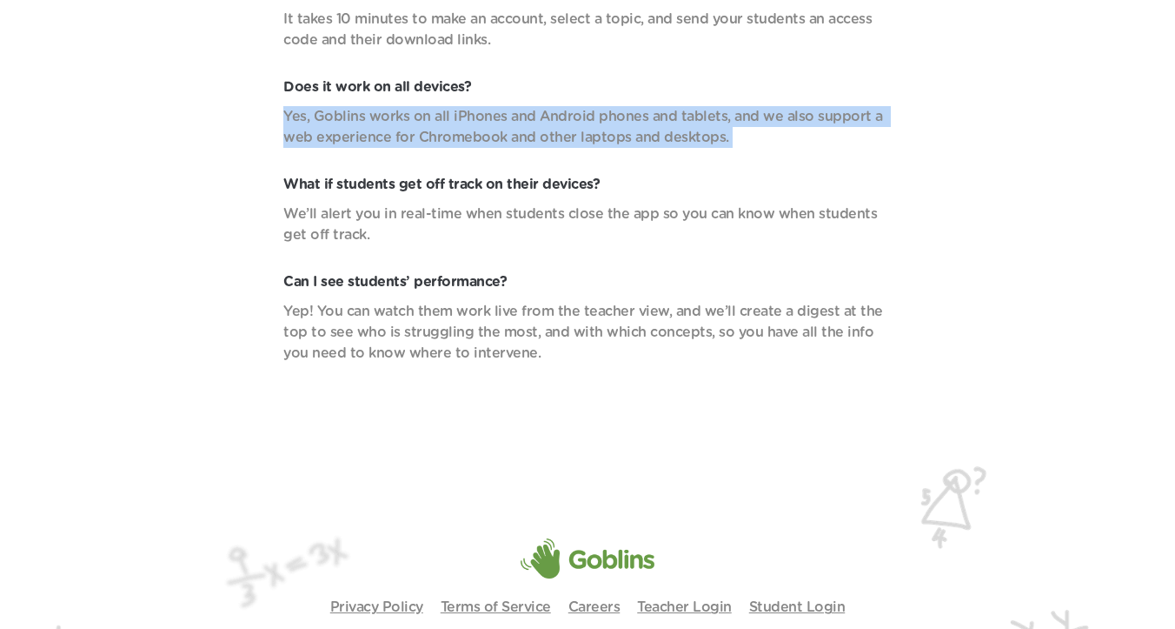
click at [463, 122] on p "Yes, Goblins works on all iPhones and Android phones and tablets, and we also s…" at bounding box center [587, 127] width 609 height 42
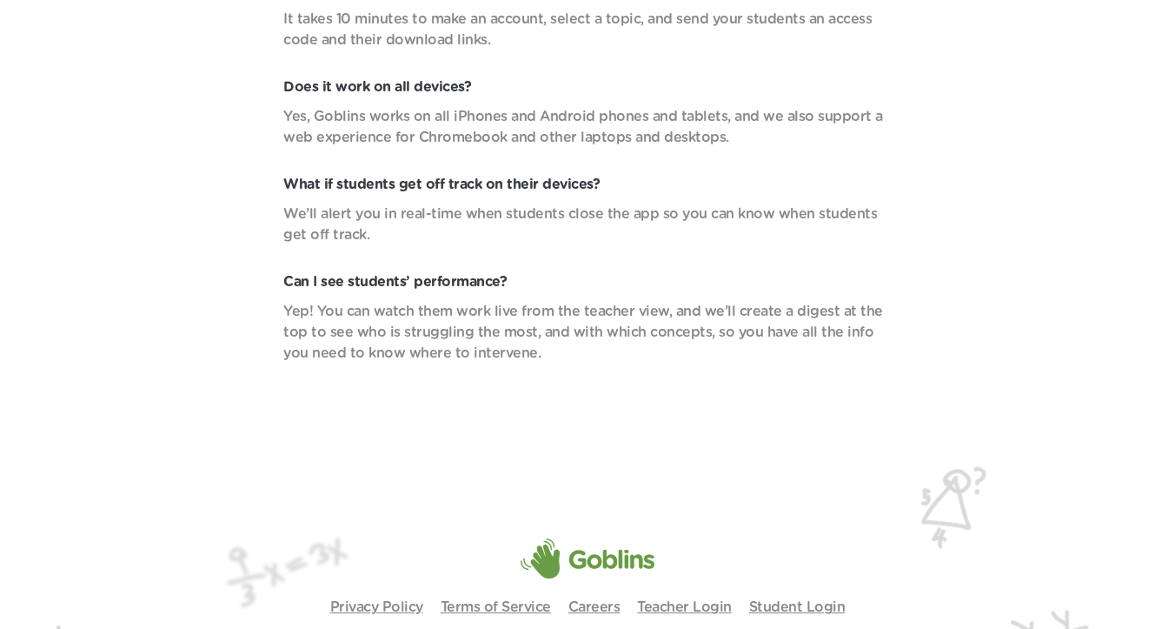
click at [463, 122] on p "Yes, Goblins works on all iPhones and Android phones and tablets, and we also s…" at bounding box center [587, 127] width 609 height 42
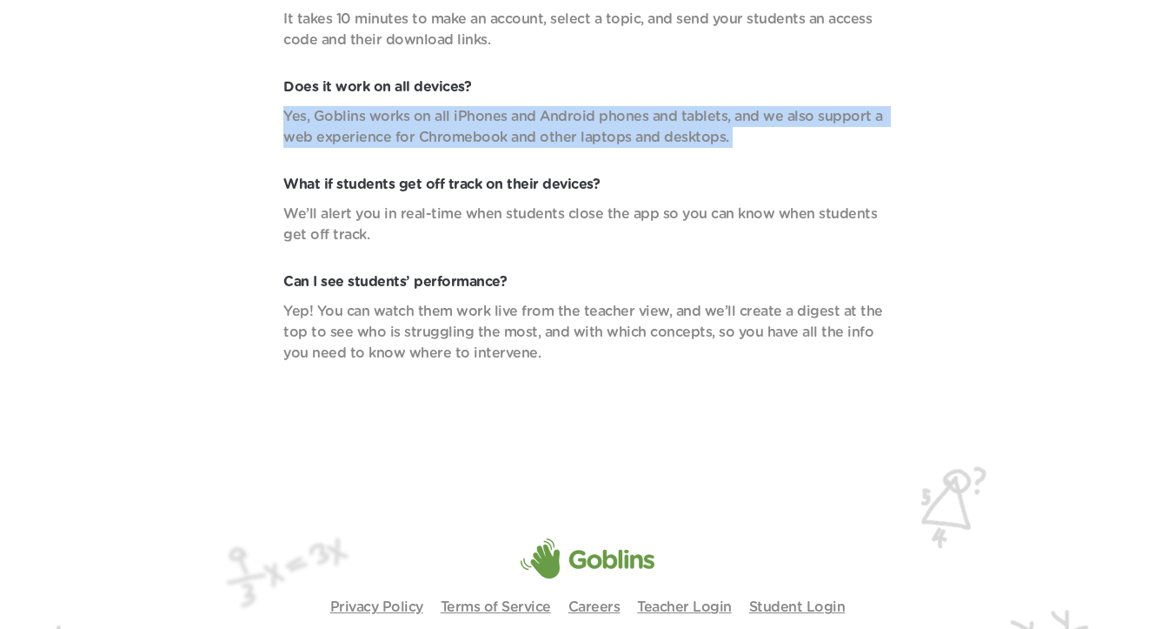
click at [480, 125] on p "Yes, Goblins works on all iPhones and Android phones and tablets, and we also s…" at bounding box center [587, 127] width 609 height 42
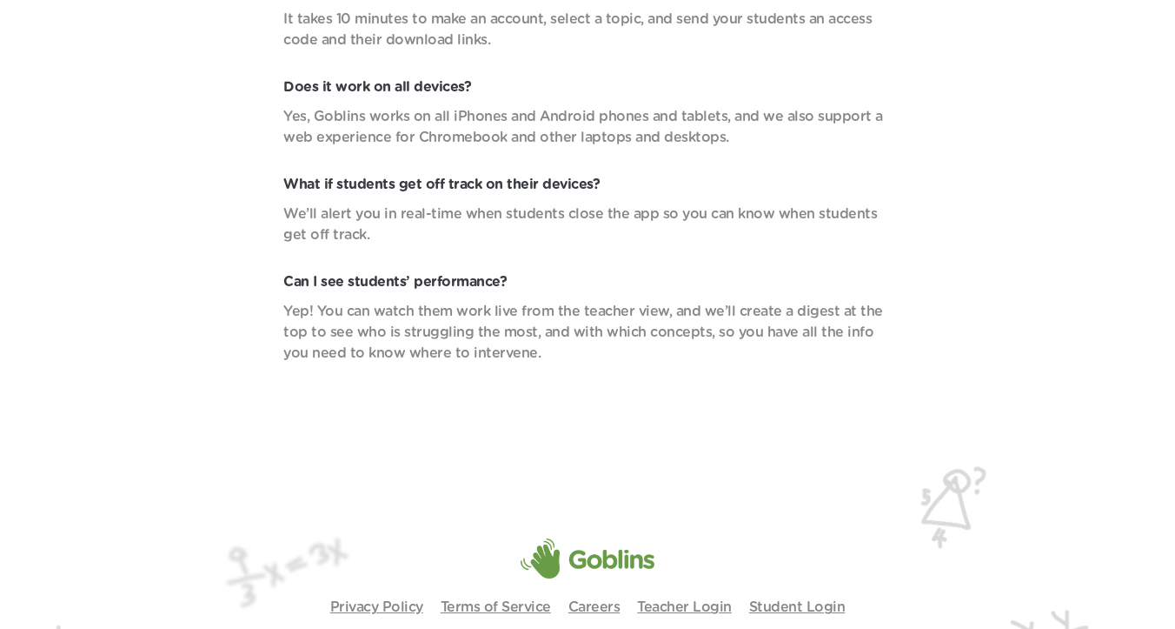
click at [466, 185] on p "What if students get off track on their devices?" at bounding box center [587, 184] width 609 height 21
click at [492, 183] on p "What if students get off track on their devices?" at bounding box center [587, 184] width 609 height 21
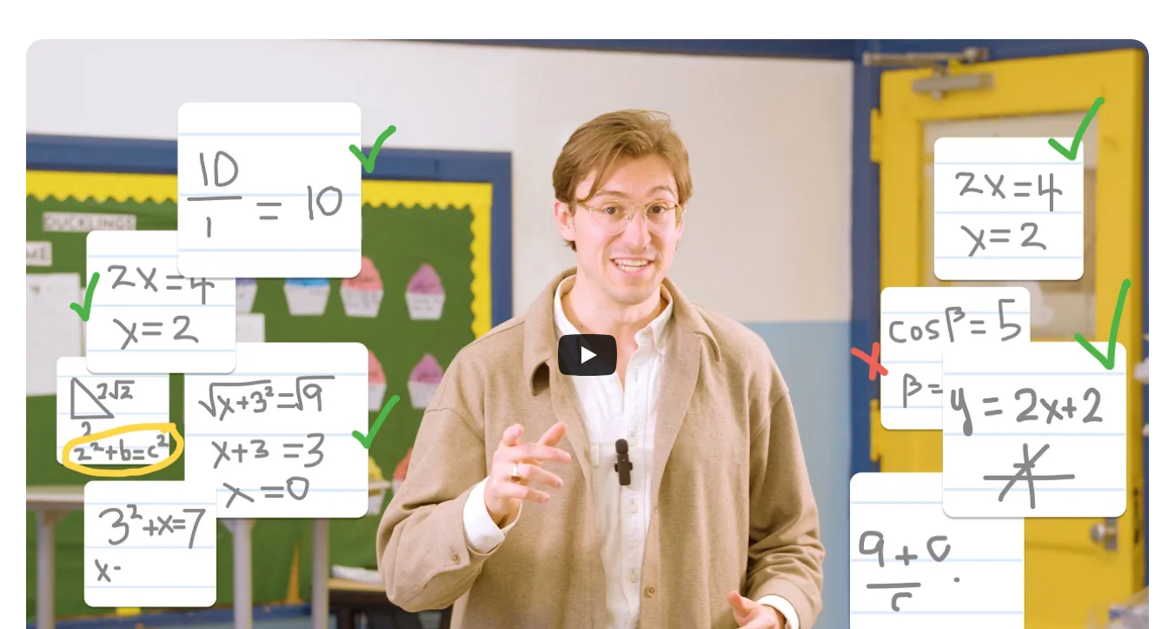
scroll to position [421, 0]
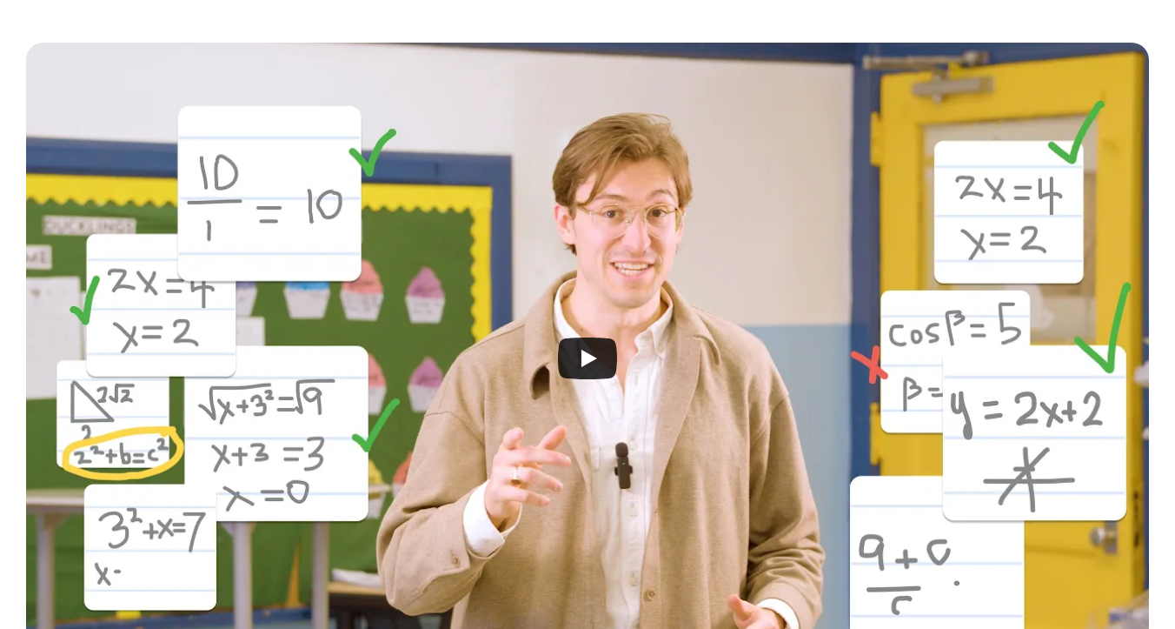
click at [597, 326] on div at bounding box center [587, 358] width 1123 height 630
